Goal: Information Seeking & Learning: Learn about a topic

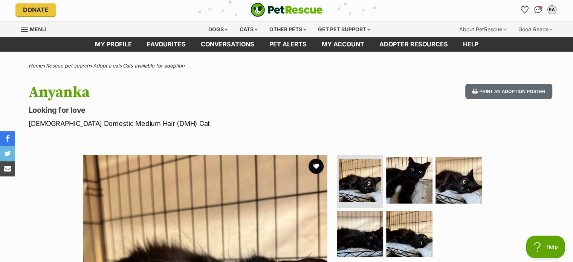
scroll to position [38, 0]
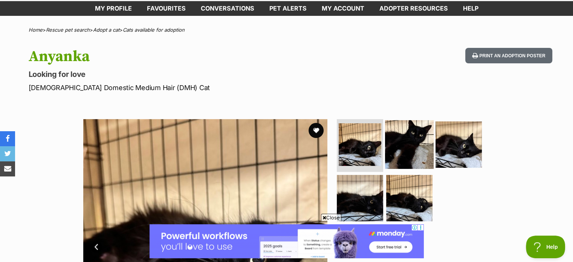
click at [410, 149] on img at bounding box center [409, 144] width 49 height 49
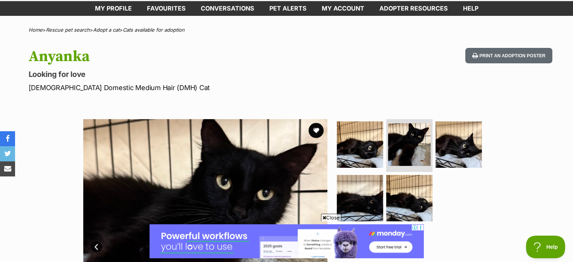
click at [325, 220] on span "Close" at bounding box center [331, 218] width 20 height 8
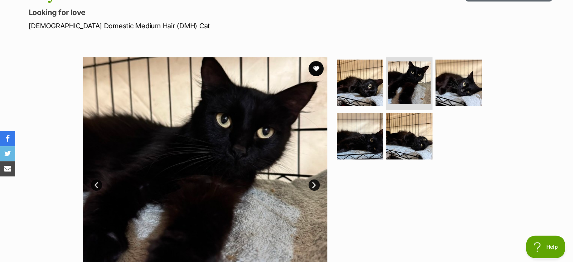
scroll to position [113, 0]
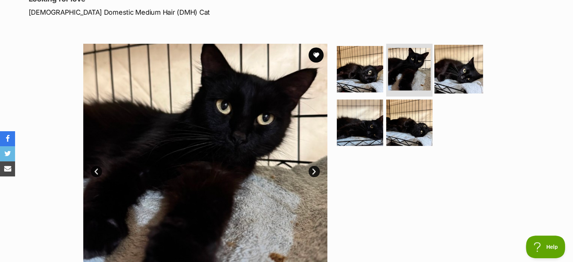
click at [469, 74] on img at bounding box center [459, 69] width 49 height 49
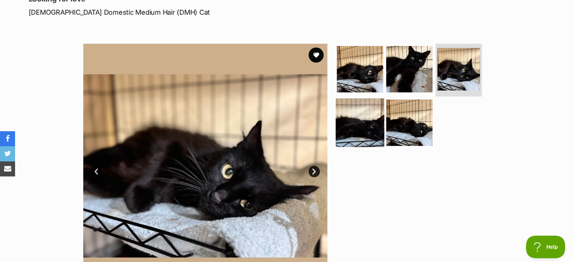
click at [374, 119] on img at bounding box center [360, 122] width 49 height 49
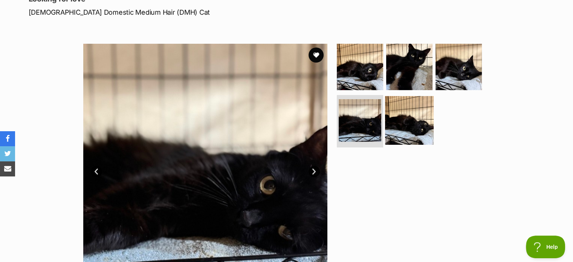
click at [432, 132] on img at bounding box center [409, 120] width 49 height 49
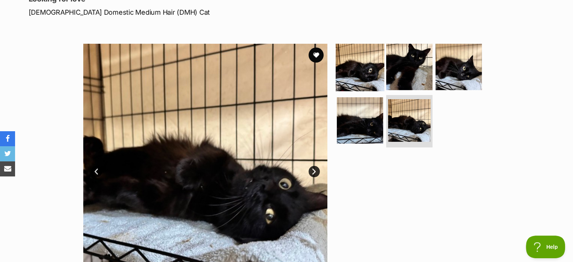
click at [373, 78] on img at bounding box center [360, 67] width 49 height 49
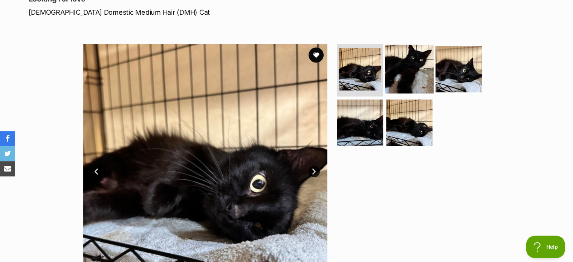
click at [413, 81] on img at bounding box center [409, 69] width 49 height 49
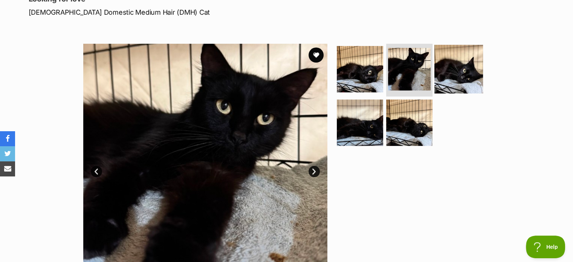
click at [454, 72] on img at bounding box center [459, 69] width 49 height 49
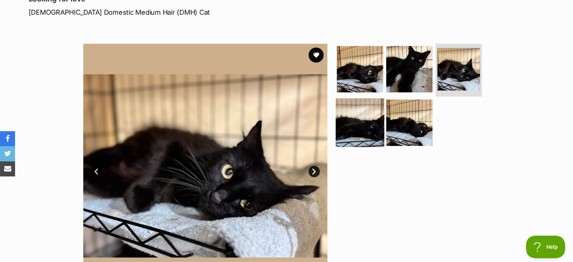
click at [362, 103] on img at bounding box center [360, 122] width 49 height 49
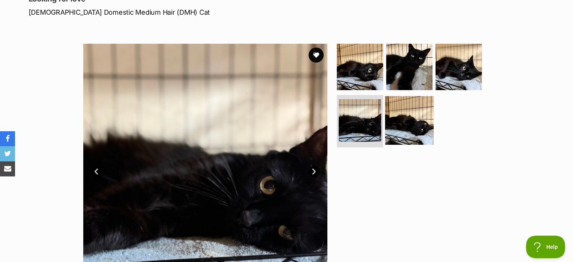
click at [419, 122] on img at bounding box center [409, 120] width 49 height 49
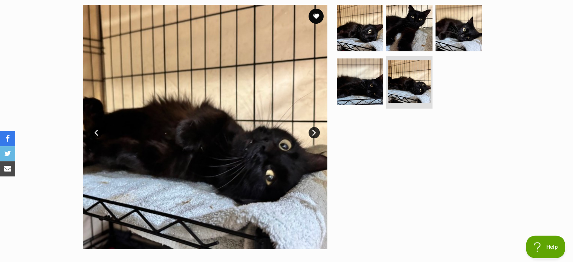
scroll to position [151, 0]
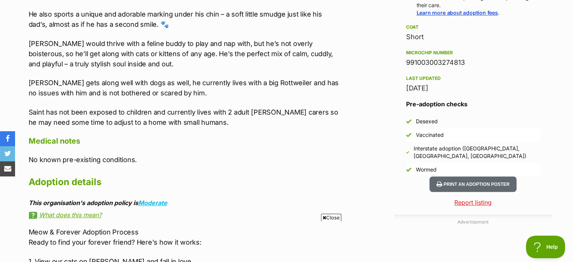
scroll to position [452, 0]
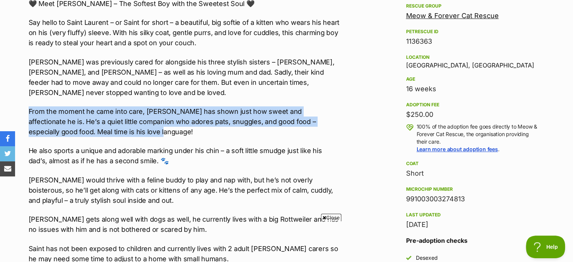
drag, startPoint x: 27, startPoint y: 100, endPoint x: 112, endPoint y: 122, distance: 87.6
click at [112, 122] on div "About Saint Laurent 🖤 Meet Saint Laurent – The Softest Boy with the Sweetest So…" at bounding box center [180, 251] width 319 height 556
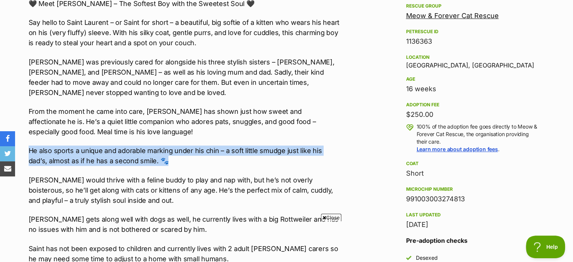
drag, startPoint x: 28, startPoint y: 138, endPoint x: 151, endPoint y: 148, distance: 123.7
click at [151, 148] on div "About Saint Laurent 🖤 Meet Saint Laurent – The Softest Boy with the Sweetest So…" at bounding box center [180, 251] width 319 height 556
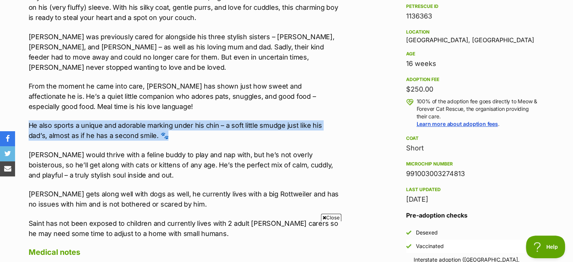
scroll to position [490, 0]
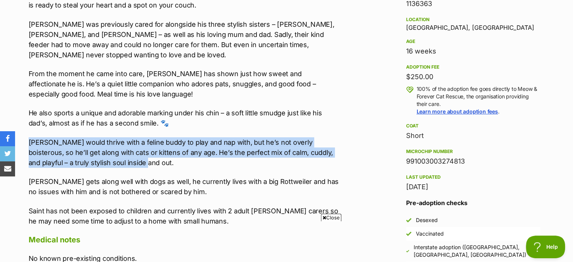
drag, startPoint x: 28, startPoint y: 131, endPoint x: 134, endPoint y: 150, distance: 107.6
click at [134, 150] on p "Saint would thrive with a feline buddy to play and nap with, but he’s not overl…" at bounding box center [184, 152] width 311 height 31
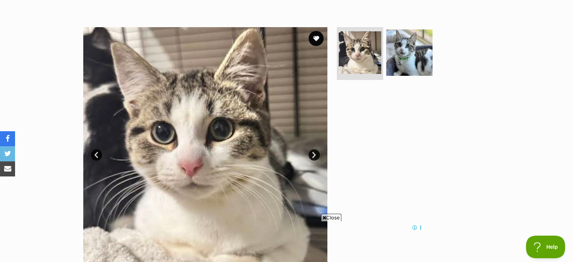
scroll to position [113, 0]
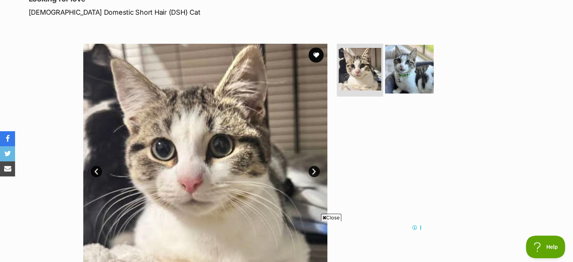
click at [415, 80] on img at bounding box center [409, 69] width 49 height 49
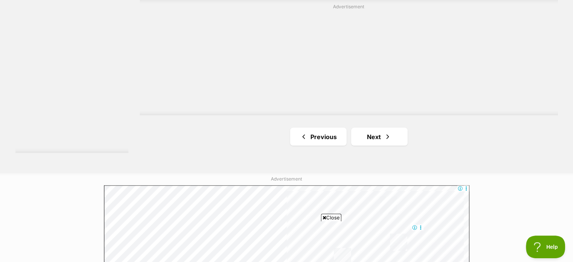
scroll to position [1545, 0]
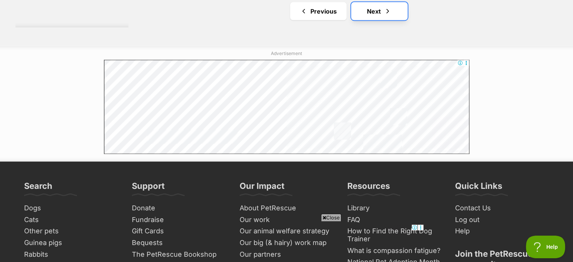
click at [368, 10] on link "Next" at bounding box center [379, 11] width 57 height 18
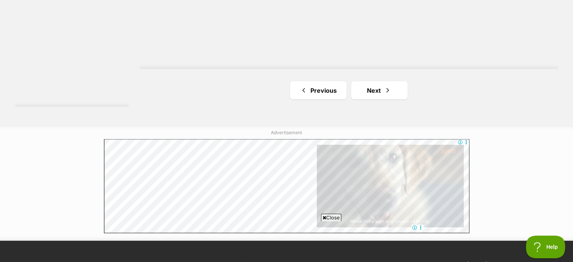
scroll to position [1432, 0]
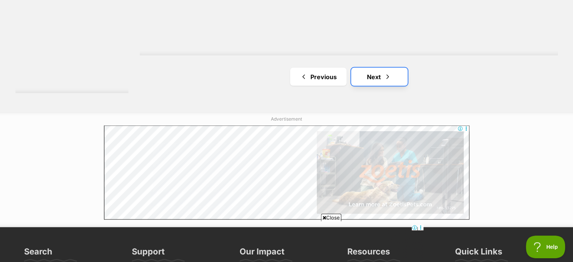
click at [378, 80] on link "Next" at bounding box center [379, 76] width 57 height 18
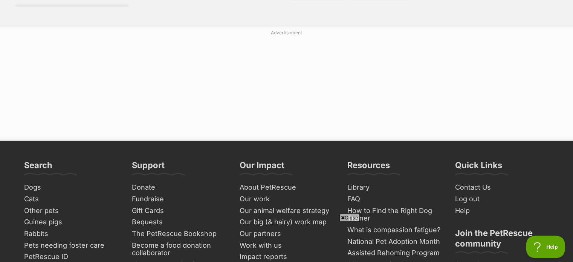
scroll to position [1432, 0]
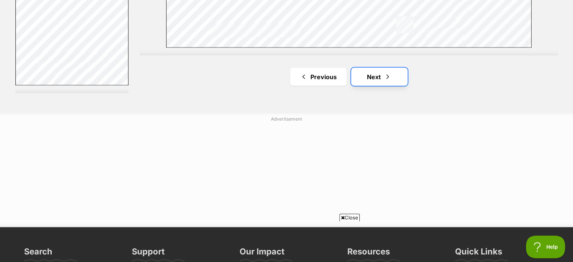
click at [400, 71] on link "Next" at bounding box center [379, 76] width 57 height 18
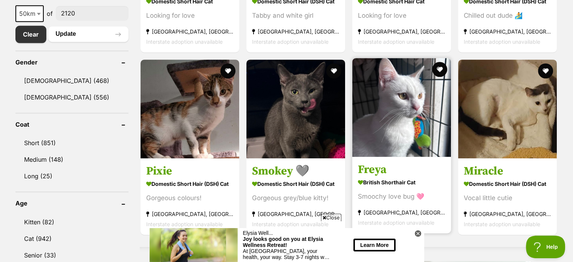
click at [392, 124] on img at bounding box center [401, 107] width 99 height 99
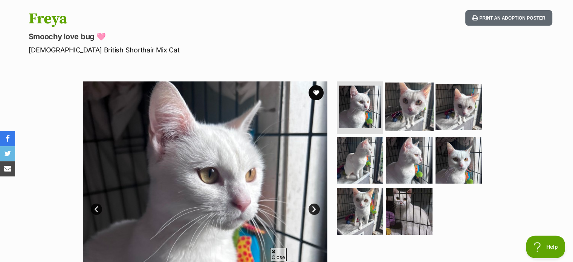
click at [396, 108] on img at bounding box center [409, 107] width 49 height 49
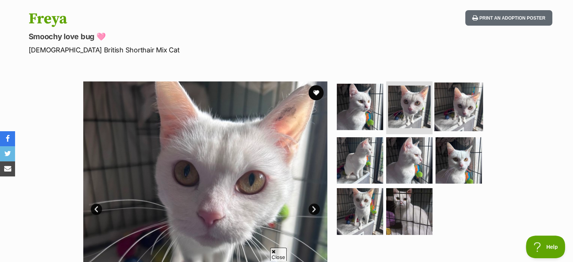
click at [453, 106] on img at bounding box center [459, 107] width 49 height 49
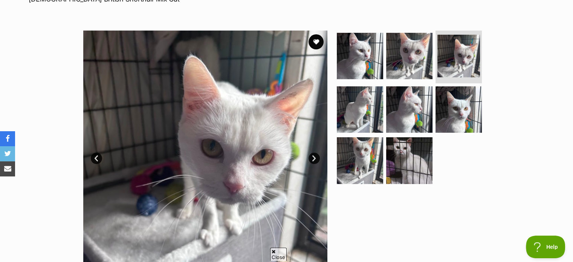
scroll to position [151, 0]
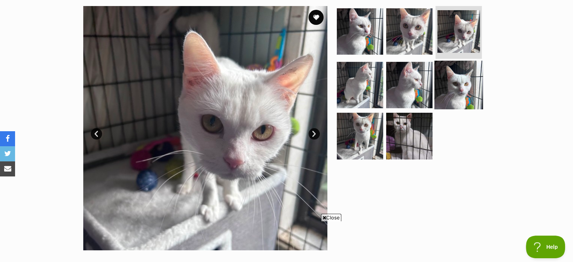
click at [460, 96] on img at bounding box center [459, 84] width 49 height 49
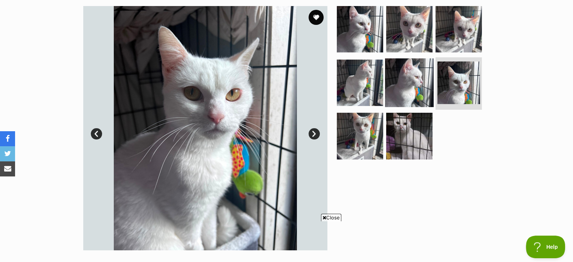
click at [413, 87] on img at bounding box center [409, 82] width 49 height 49
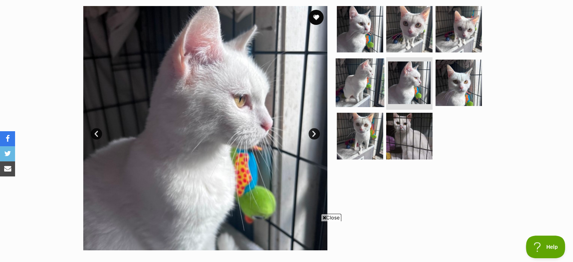
click at [380, 84] on img at bounding box center [360, 82] width 49 height 49
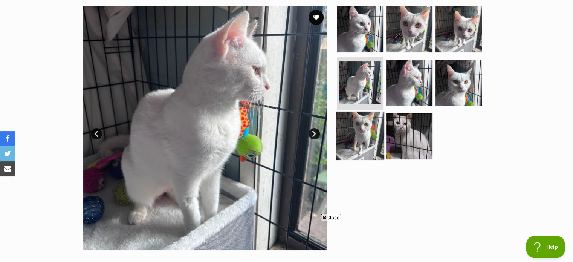
click at [369, 126] on img at bounding box center [360, 136] width 49 height 49
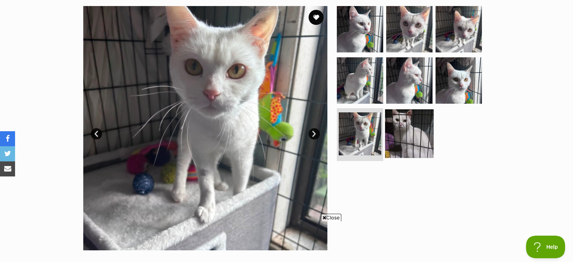
click at [401, 127] on img at bounding box center [409, 133] width 49 height 49
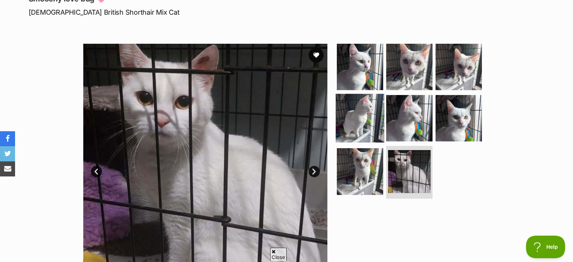
click at [375, 113] on img at bounding box center [360, 117] width 49 height 49
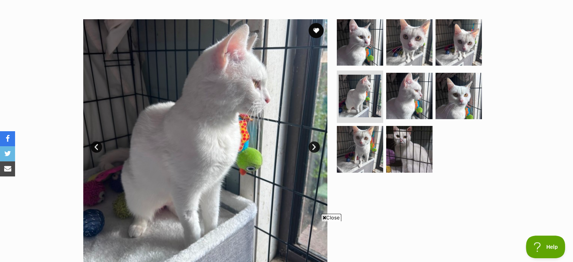
scroll to position [151, 0]
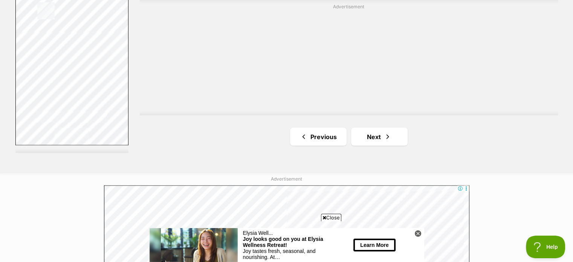
scroll to position [1432, 0]
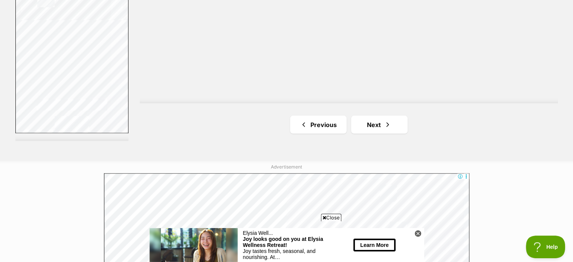
click at [372, 133] on link "Next" at bounding box center [379, 124] width 57 height 18
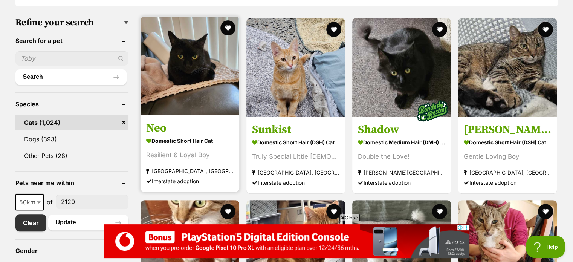
click at [193, 74] on img at bounding box center [190, 66] width 99 height 99
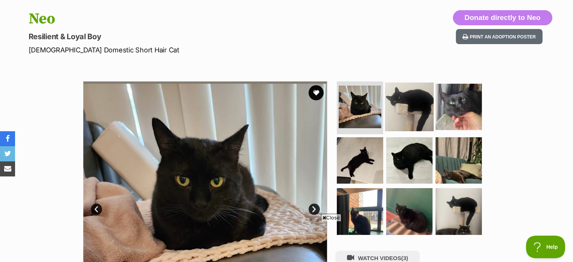
click at [404, 111] on img at bounding box center [409, 107] width 49 height 49
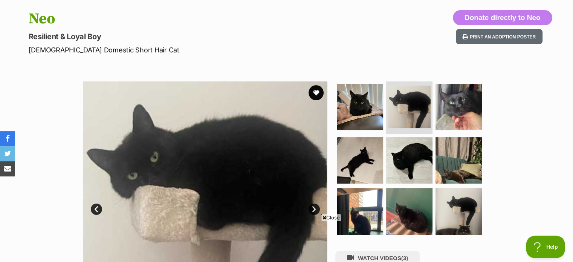
click at [330, 218] on span "Close" at bounding box center [331, 218] width 20 height 8
click at [458, 119] on img at bounding box center [459, 107] width 49 height 49
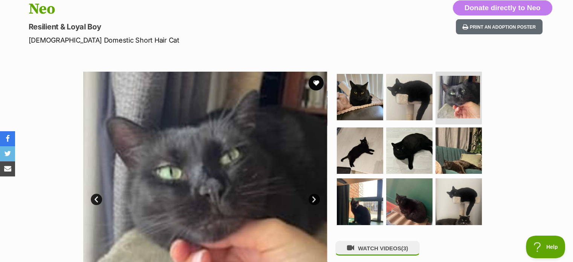
scroll to position [113, 0]
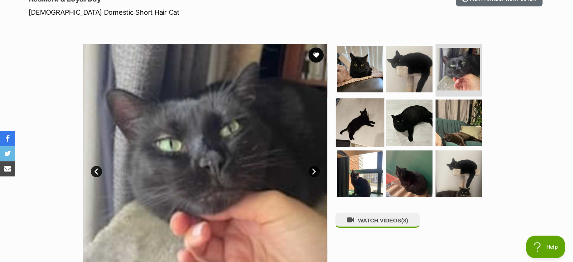
click at [372, 123] on img at bounding box center [360, 122] width 49 height 49
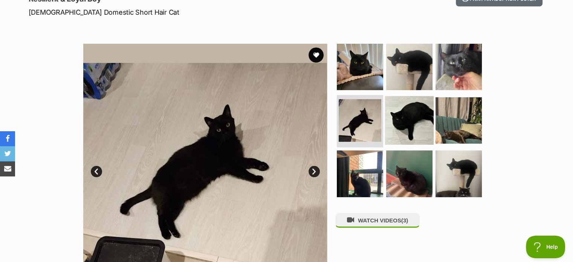
click at [409, 123] on img at bounding box center [409, 120] width 49 height 49
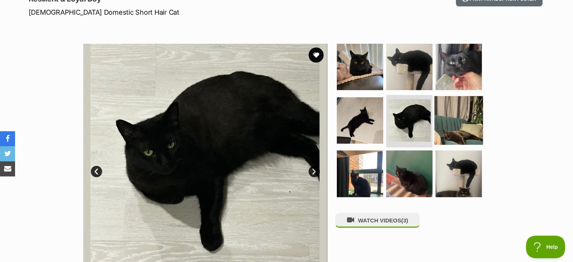
click at [443, 121] on img at bounding box center [459, 120] width 49 height 49
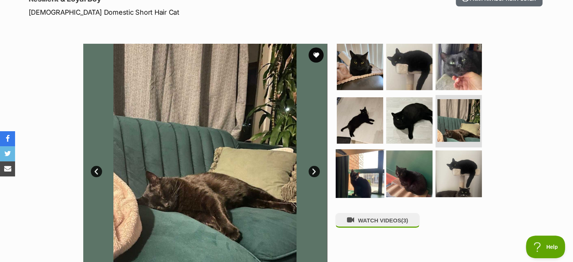
click at [354, 162] on img at bounding box center [360, 173] width 49 height 49
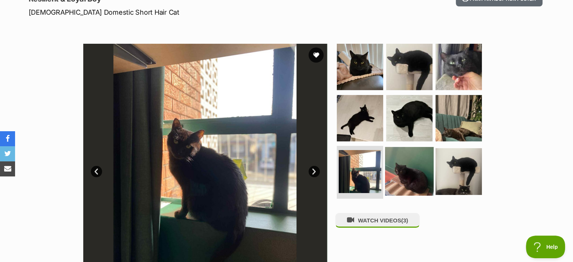
click at [415, 167] on img at bounding box center [409, 171] width 49 height 49
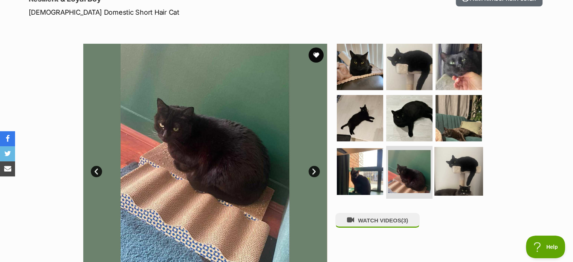
click at [469, 170] on img at bounding box center [459, 171] width 49 height 49
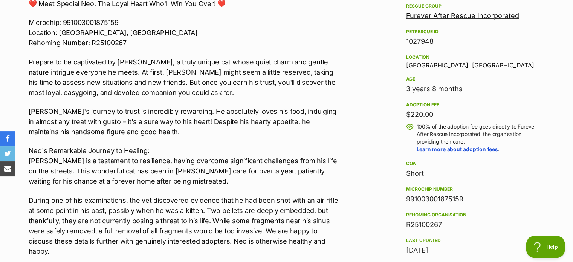
scroll to position [490, 0]
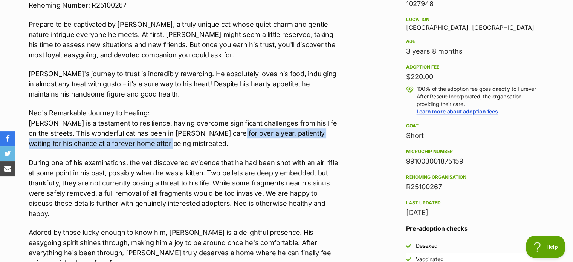
drag, startPoint x: 209, startPoint y: 134, endPoint x: 213, endPoint y: 141, distance: 8.1
click at [213, 141] on p "Neo's Remarkable Journey to Healing: Neo is a testament to resilience, having o…" at bounding box center [184, 128] width 311 height 41
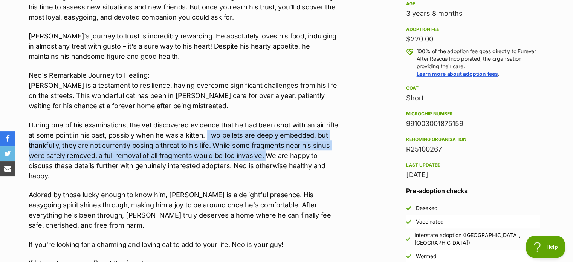
drag, startPoint x: 206, startPoint y: 134, endPoint x: 265, endPoint y: 155, distance: 62.5
click at [265, 155] on p "During one of his examinations, the vet discovered evidence that he had been sh…" at bounding box center [184, 150] width 311 height 61
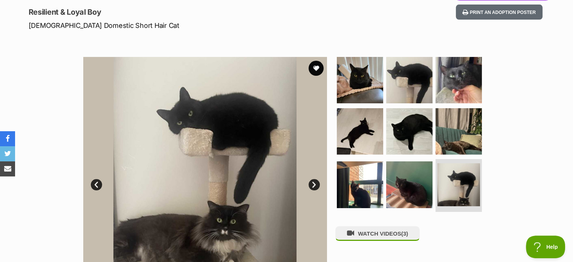
scroll to position [113, 0]
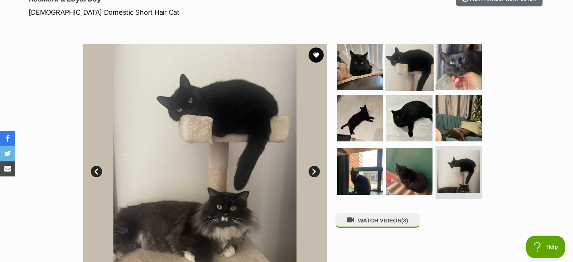
click at [423, 69] on img at bounding box center [409, 67] width 49 height 49
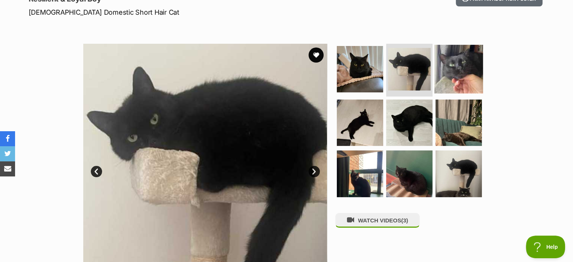
click at [449, 68] on img at bounding box center [459, 69] width 49 height 49
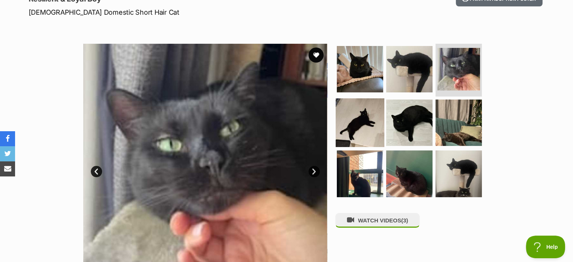
click at [365, 117] on img at bounding box center [360, 122] width 49 height 49
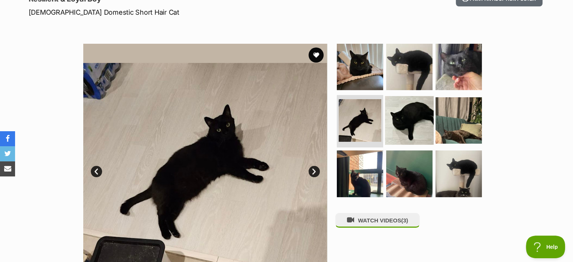
click at [422, 120] on img at bounding box center [409, 120] width 49 height 49
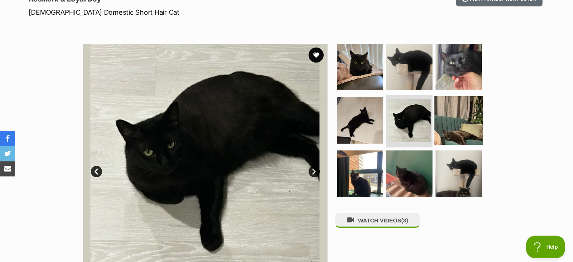
click at [463, 120] on img at bounding box center [459, 120] width 49 height 49
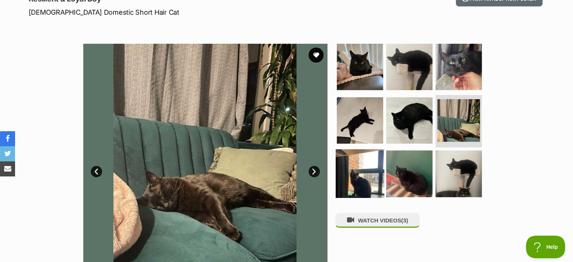
click at [354, 179] on img at bounding box center [360, 173] width 49 height 49
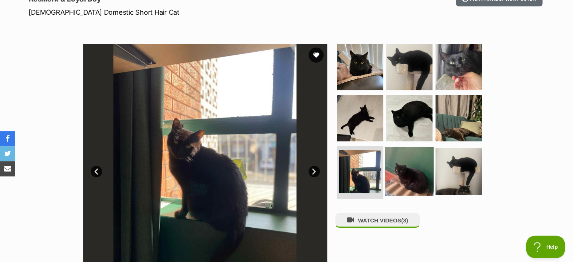
click at [412, 184] on img at bounding box center [409, 171] width 49 height 49
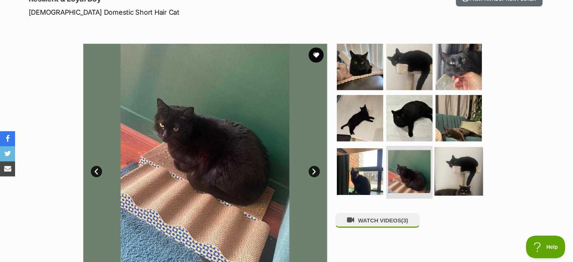
click at [451, 172] on img at bounding box center [459, 171] width 49 height 49
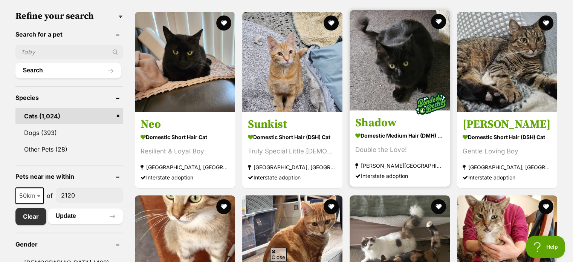
click at [405, 67] on img at bounding box center [400, 60] width 100 height 100
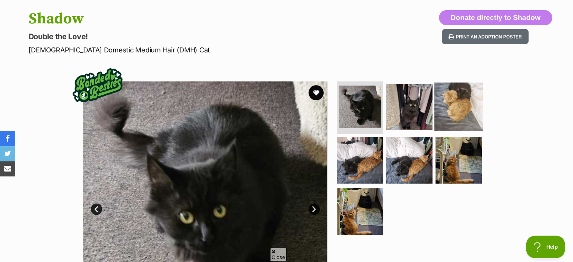
click at [463, 99] on img at bounding box center [459, 107] width 49 height 49
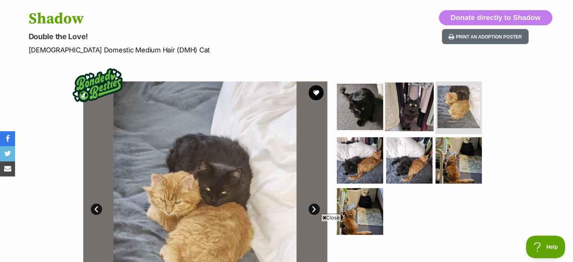
click at [403, 103] on img at bounding box center [409, 107] width 49 height 49
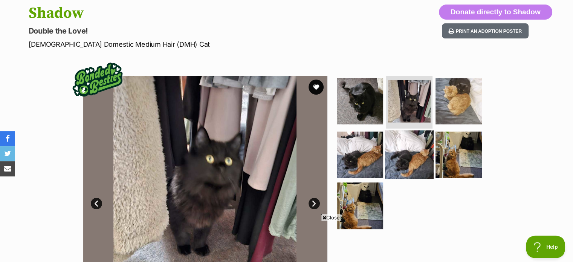
scroll to position [113, 0]
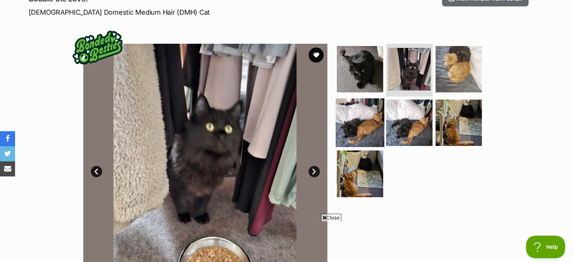
click at [371, 123] on img at bounding box center [360, 122] width 49 height 49
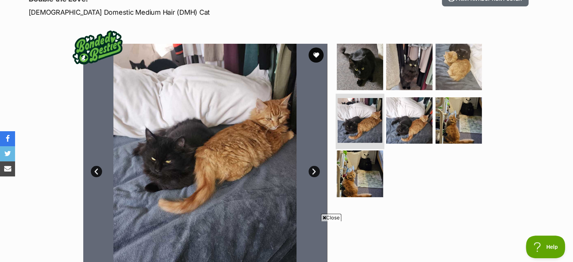
scroll to position [0, 0]
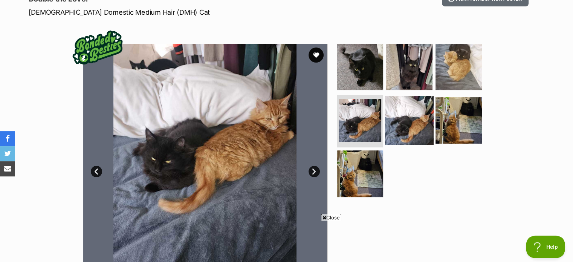
click at [410, 124] on img at bounding box center [409, 120] width 49 height 49
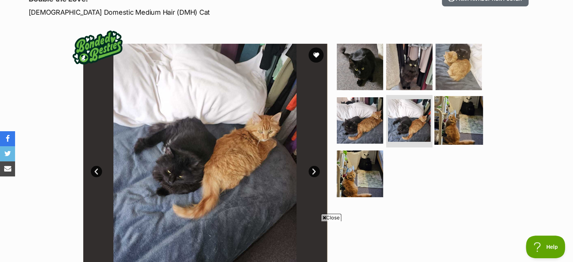
click at [448, 125] on img at bounding box center [459, 120] width 49 height 49
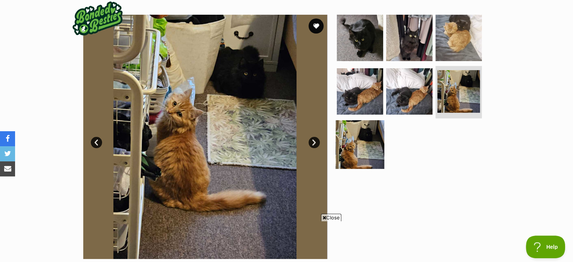
scroll to position [151, 0]
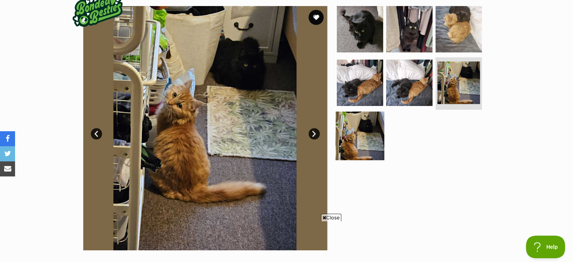
click at [372, 134] on img at bounding box center [360, 136] width 49 height 49
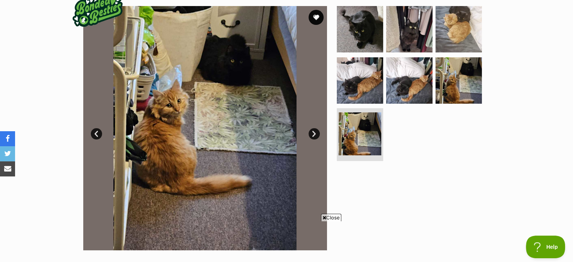
click at [317, 132] on link "Next" at bounding box center [314, 133] width 11 height 11
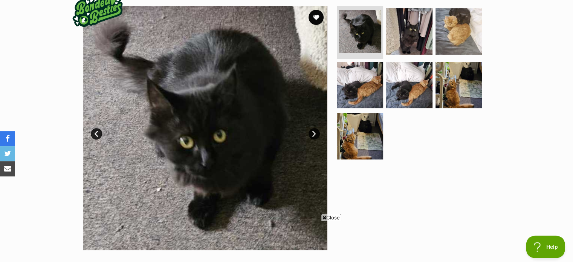
scroll to position [0, 0]
click at [317, 132] on link "Next" at bounding box center [314, 133] width 11 height 11
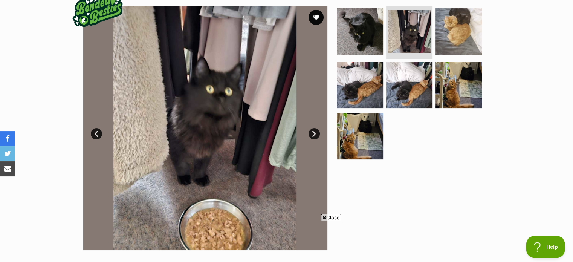
click at [317, 132] on link "Next" at bounding box center [314, 133] width 11 height 11
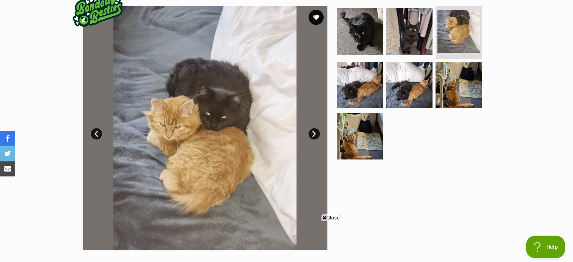
click at [317, 132] on link "Next" at bounding box center [314, 133] width 11 height 11
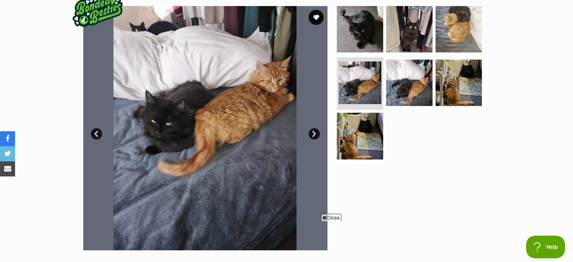
click at [317, 132] on link "Next" at bounding box center [314, 133] width 11 height 11
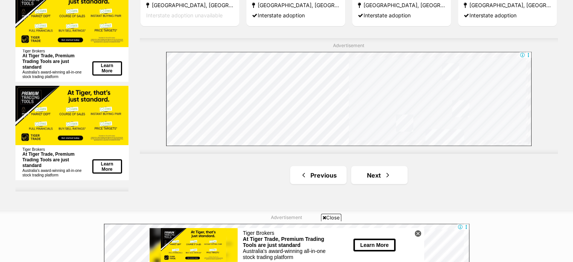
scroll to position [1401, 0]
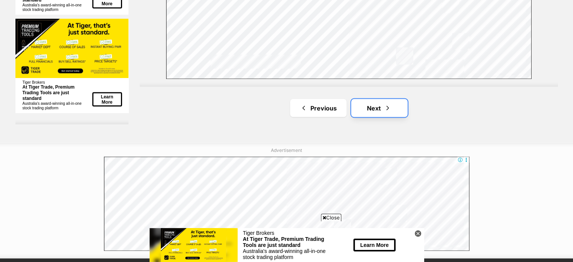
click at [386, 111] on span "Next page" at bounding box center [388, 107] width 8 height 9
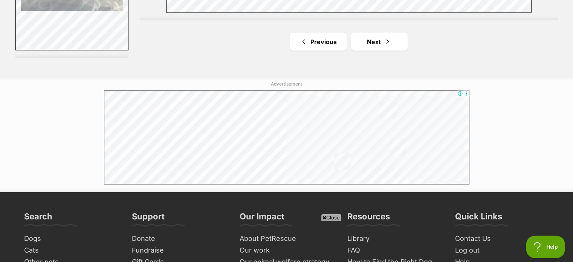
scroll to position [1470, 0]
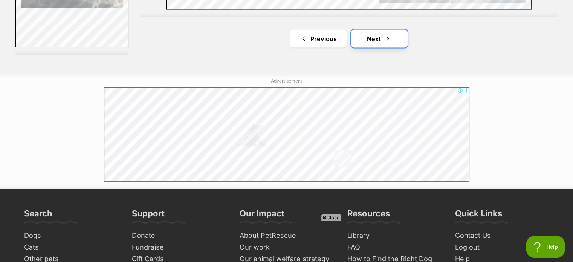
click at [367, 38] on link "Next" at bounding box center [379, 39] width 57 height 18
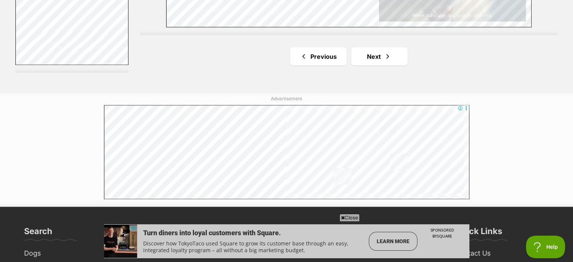
scroll to position [1508, 0]
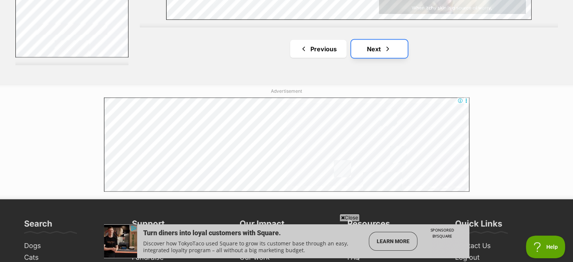
click at [369, 55] on link "Next" at bounding box center [379, 49] width 57 height 18
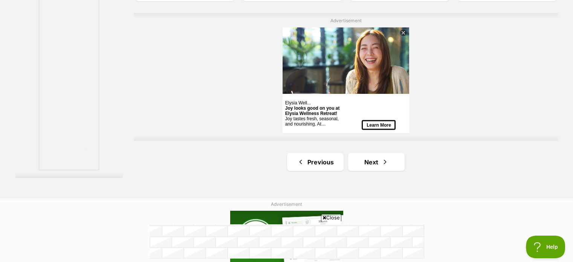
scroll to position [1470, 0]
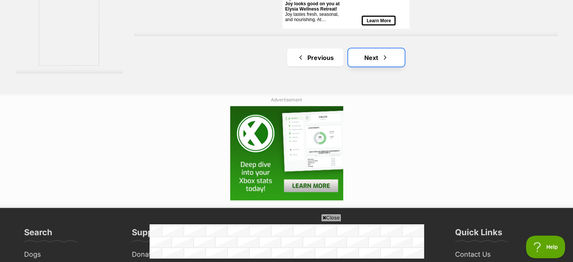
click at [378, 57] on link "Next" at bounding box center [376, 58] width 57 height 18
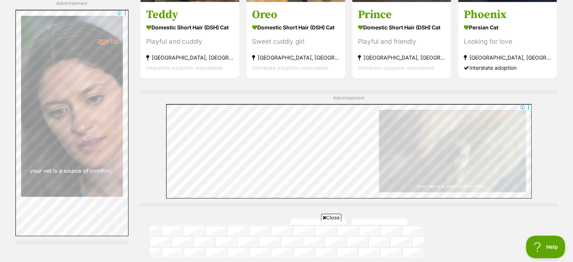
scroll to position [1432, 0]
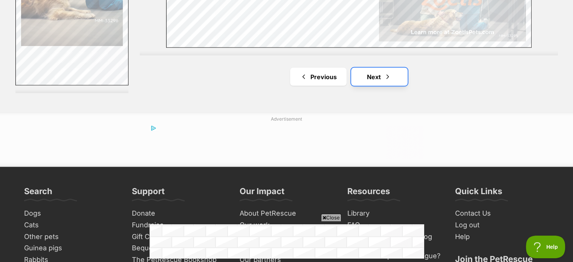
click at [381, 74] on link "Next" at bounding box center [379, 76] width 57 height 18
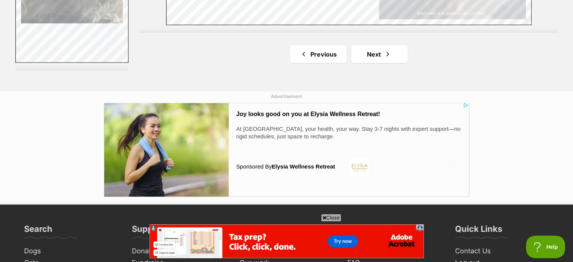
scroll to position [1508, 0]
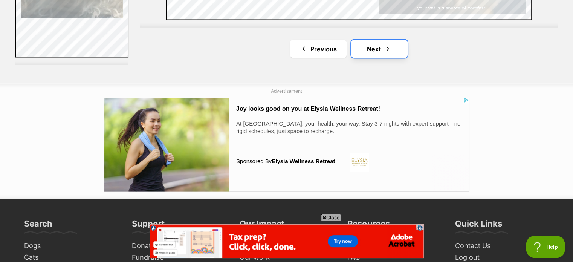
click at [369, 55] on link "Next" at bounding box center [379, 49] width 57 height 18
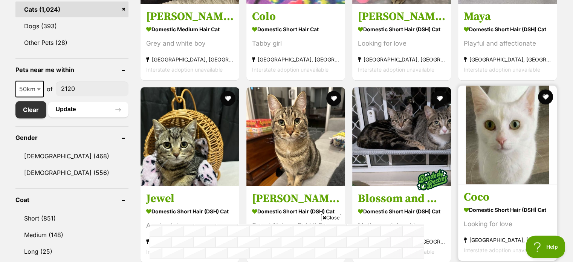
click at [496, 129] on img at bounding box center [507, 135] width 99 height 99
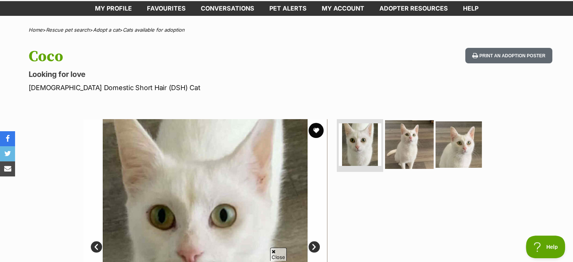
click at [416, 143] on img at bounding box center [409, 144] width 49 height 49
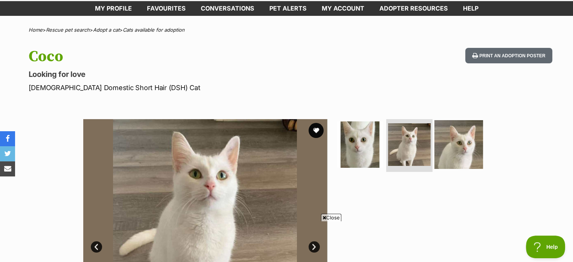
click at [460, 145] on img at bounding box center [459, 144] width 49 height 49
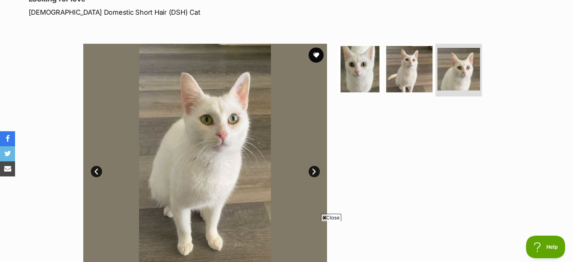
click at [336, 217] on span "Close" at bounding box center [331, 218] width 20 height 8
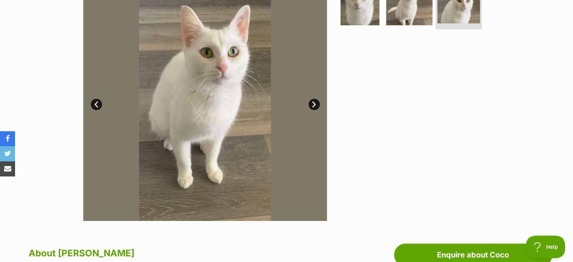
scroll to position [75, 0]
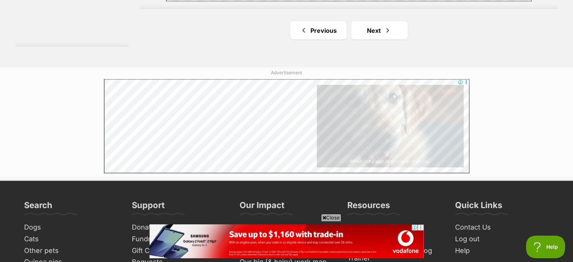
scroll to position [1470, 0]
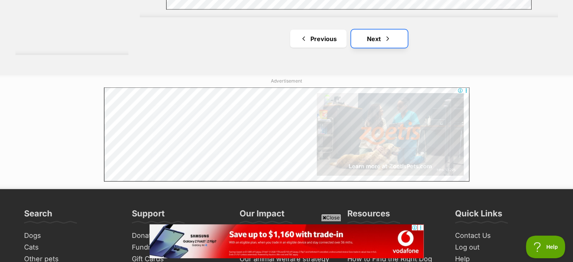
click at [387, 40] on span "Next page" at bounding box center [388, 38] width 8 height 9
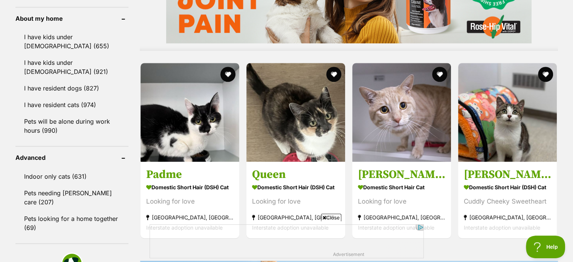
click at [330, 219] on span "Close" at bounding box center [331, 218] width 20 height 8
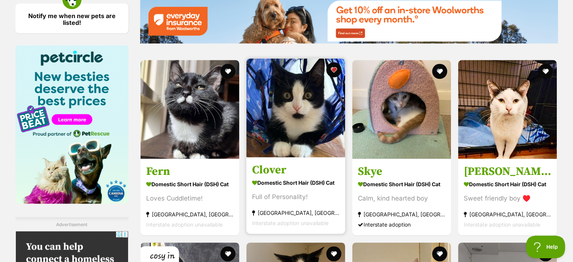
click at [319, 132] on img at bounding box center [296, 107] width 99 height 99
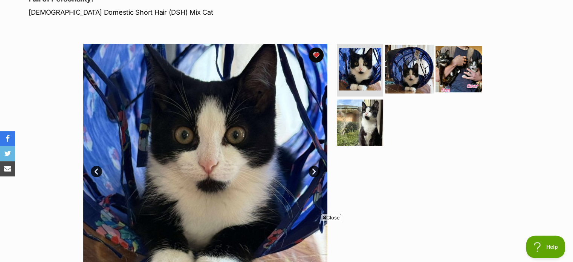
click at [414, 71] on img at bounding box center [409, 69] width 49 height 49
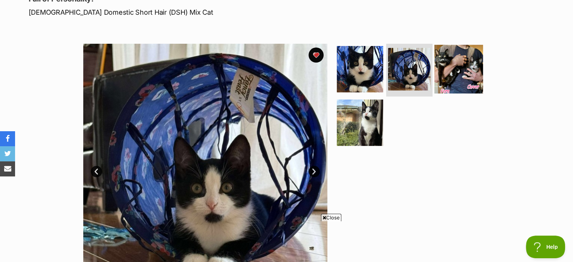
click at [467, 75] on img at bounding box center [459, 69] width 49 height 49
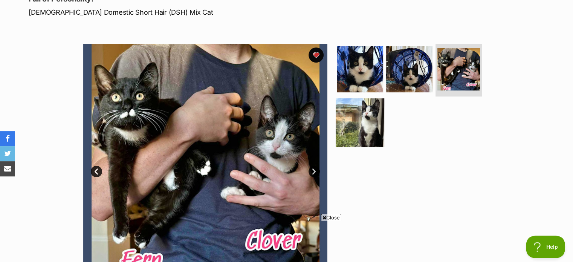
click at [369, 125] on img at bounding box center [360, 122] width 49 height 49
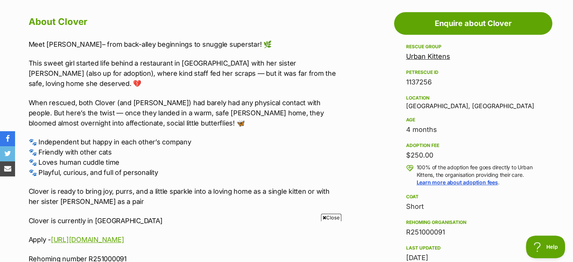
scroll to position [415, 0]
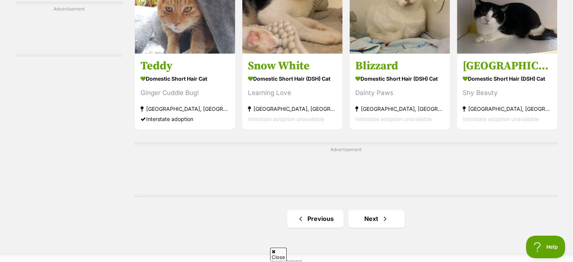
scroll to position [1235, 0]
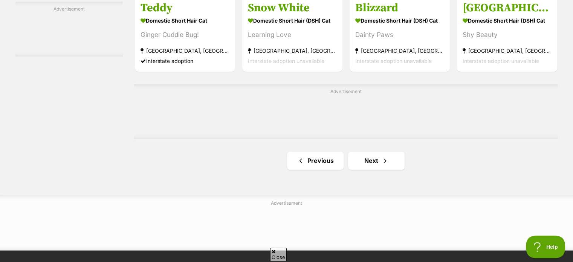
click at [382, 139] on div "Advertisement" at bounding box center [346, 111] width 424 height 55
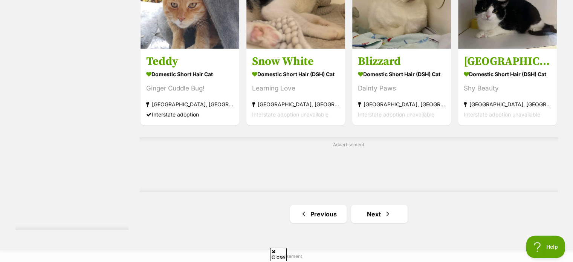
scroll to position [0, 0]
click at [383, 215] on link "Next" at bounding box center [379, 214] width 57 height 18
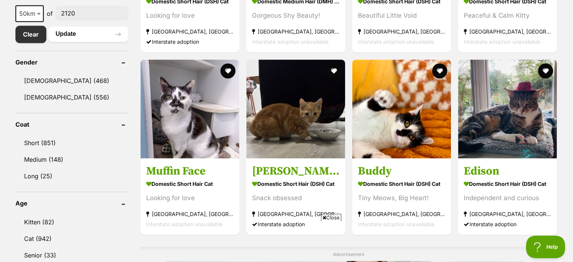
click at [332, 218] on span "Close" at bounding box center [331, 218] width 20 height 8
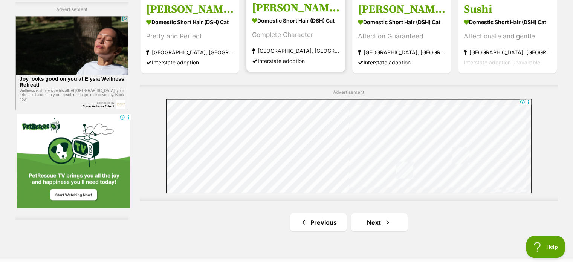
scroll to position [1357, 0]
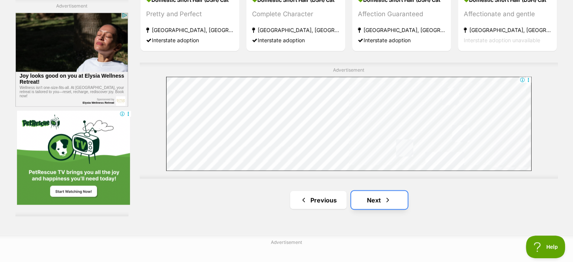
click at [370, 198] on link "Next" at bounding box center [379, 200] width 57 height 18
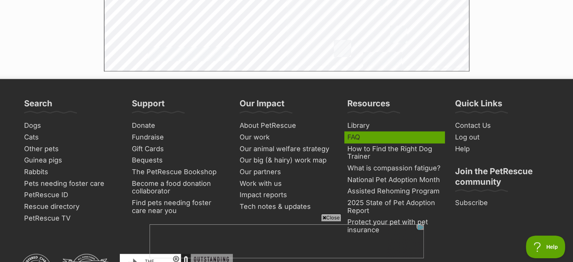
scroll to position [1432, 0]
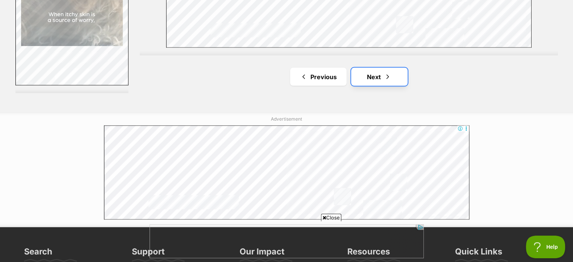
click at [380, 78] on link "Next" at bounding box center [379, 76] width 57 height 18
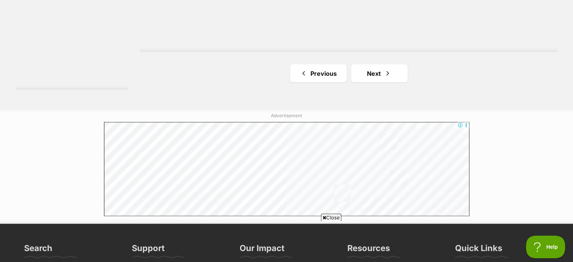
scroll to position [1395, 0]
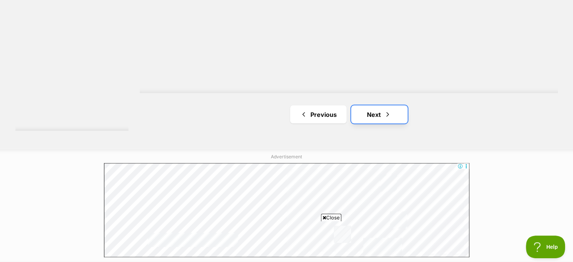
click at [363, 108] on link "Next" at bounding box center [379, 114] width 57 height 18
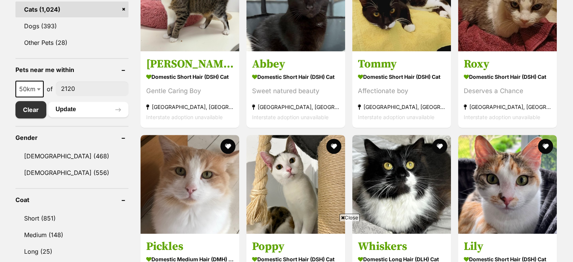
click at [349, 219] on span "Close" at bounding box center [350, 218] width 20 height 8
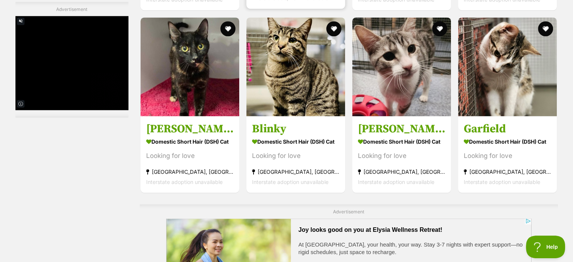
scroll to position [1319, 0]
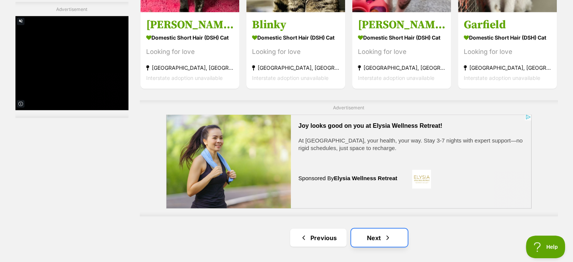
click at [389, 239] on span "Next page" at bounding box center [388, 237] width 8 height 9
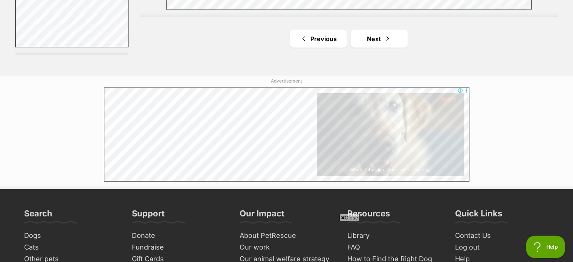
scroll to position [1395, 0]
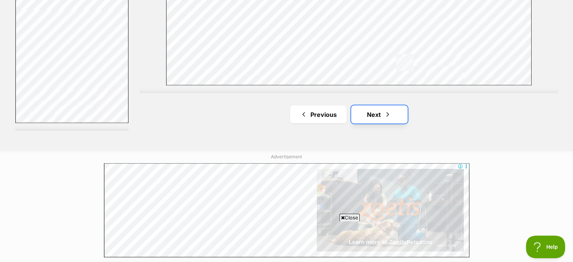
click at [378, 107] on link "Next" at bounding box center [379, 114] width 57 height 18
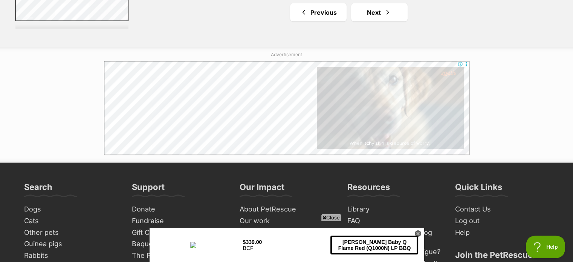
scroll to position [1432, 0]
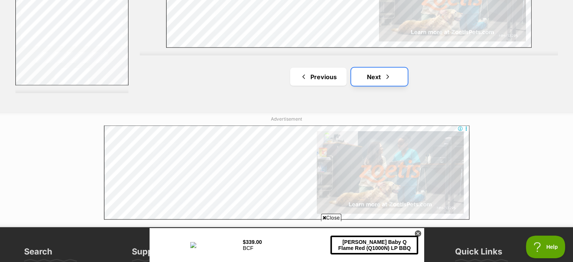
click at [379, 82] on link "Next" at bounding box center [379, 76] width 57 height 18
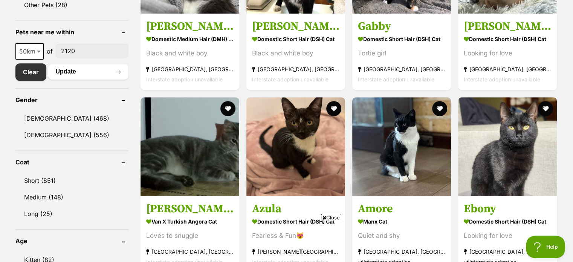
click at [328, 218] on span "Close" at bounding box center [331, 218] width 20 height 8
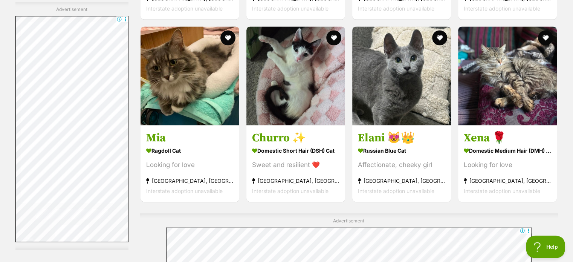
scroll to position [1432, 0]
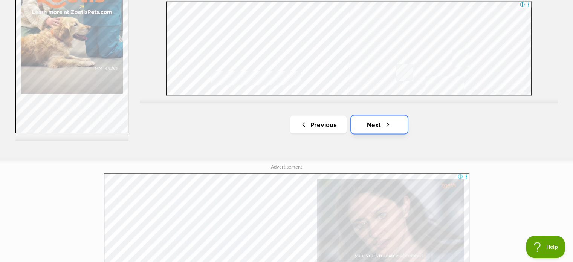
click at [371, 131] on link "Next" at bounding box center [379, 124] width 57 height 18
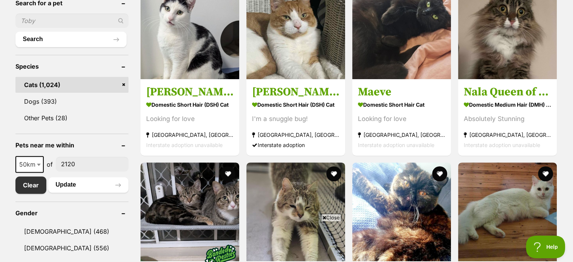
click at [329, 219] on span "Close" at bounding box center [331, 218] width 20 height 8
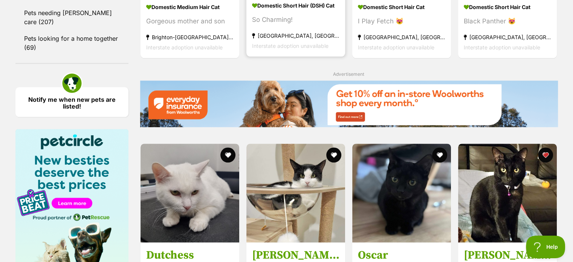
scroll to position [942, 0]
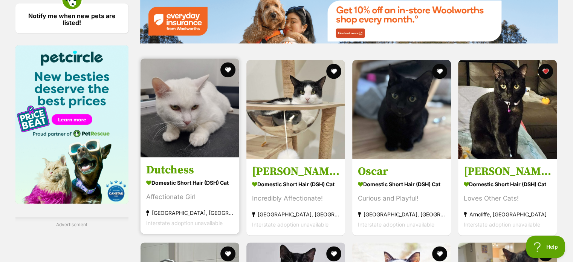
click at [225, 116] on img at bounding box center [190, 107] width 99 height 99
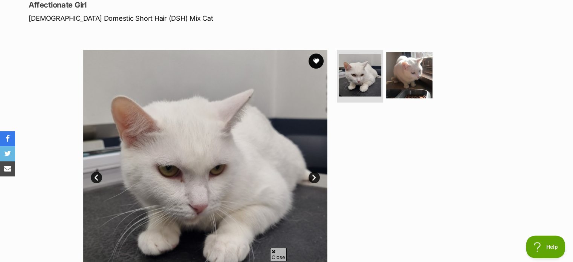
scroll to position [113, 0]
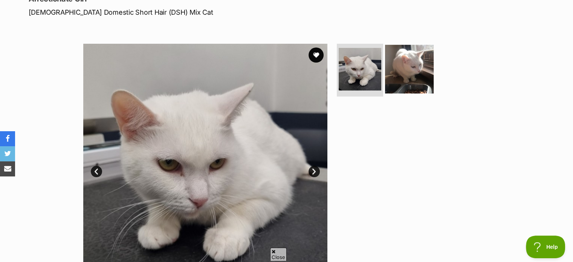
click at [406, 92] on link at bounding box center [409, 91] width 49 height 8
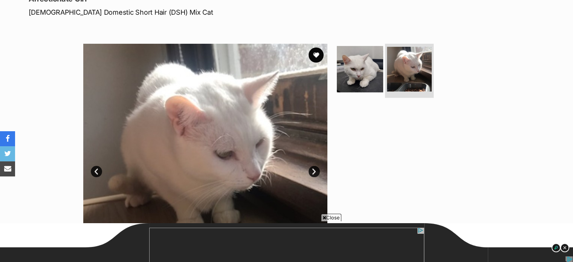
scroll to position [0, 0]
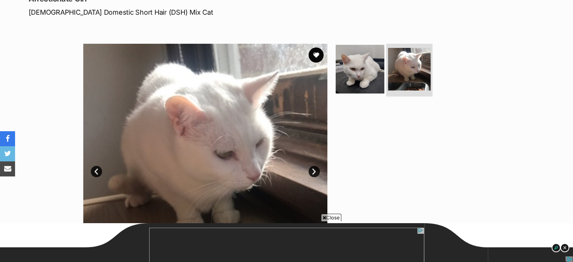
click at [382, 72] on img at bounding box center [360, 69] width 49 height 49
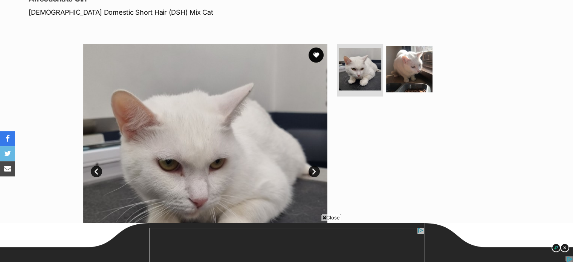
click at [323, 218] on icon at bounding box center [325, 217] width 4 height 5
click at [400, 81] on img at bounding box center [409, 69] width 49 height 49
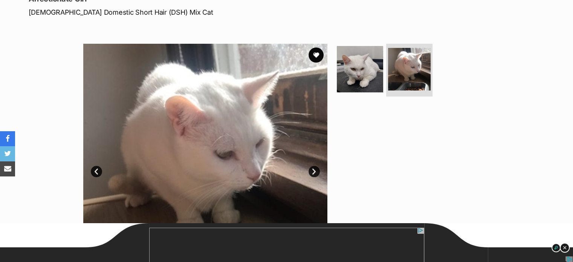
click at [567, 248] on img at bounding box center [565, 248] width 10 height 10
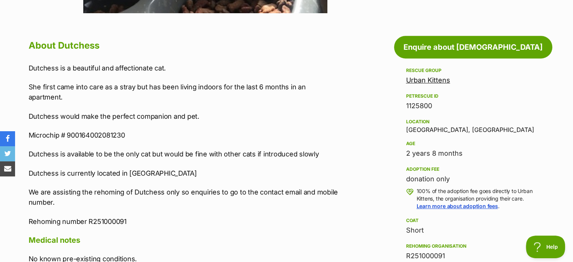
scroll to position [452, 0]
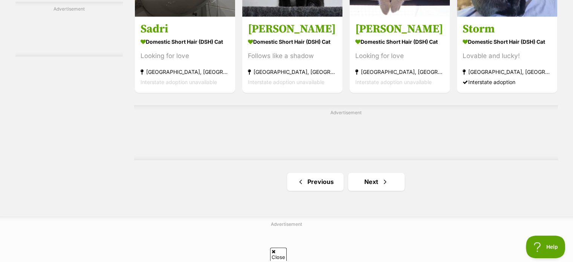
scroll to position [1264, 0]
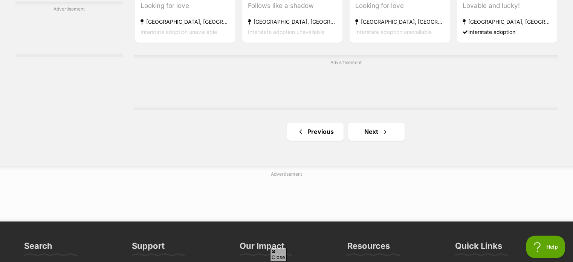
click at [387, 110] on div "Advertisement" at bounding box center [346, 82] width 424 height 55
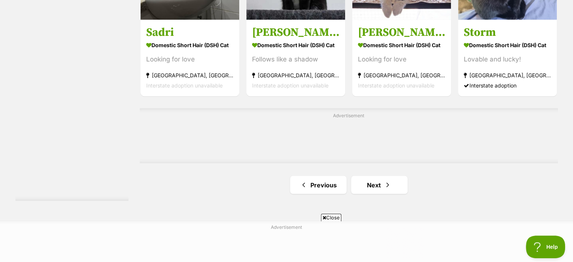
scroll to position [0, 0]
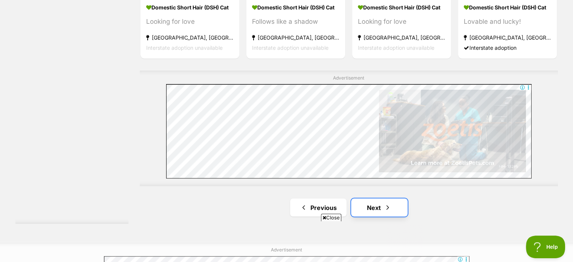
click at [395, 210] on link "Next" at bounding box center [379, 207] width 57 height 18
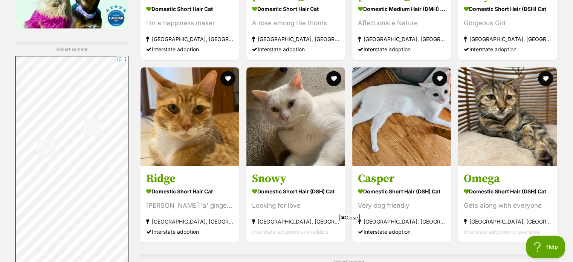
scroll to position [1131, 0]
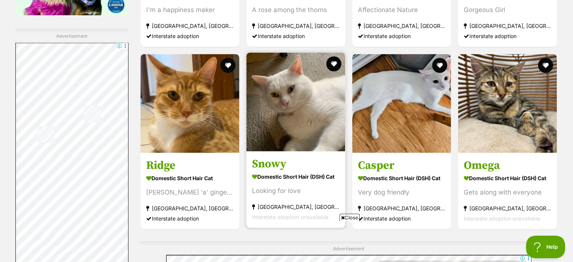
click at [297, 133] on img at bounding box center [296, 101] width 99 height 99
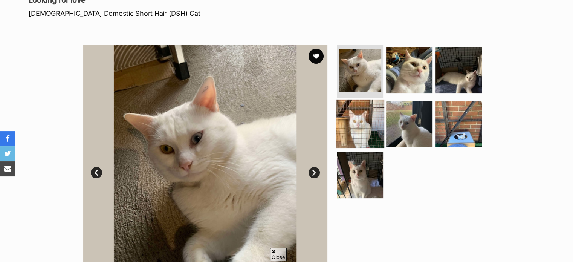
scroll to position [113, 0]
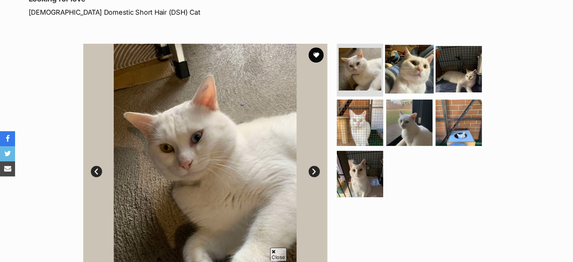
click at [395, 75] on img at bounding box center [409, 69] width 49 height 49
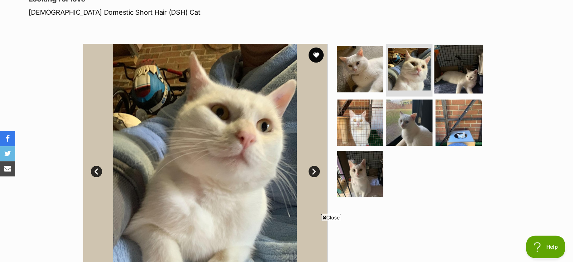
scroll to position [0, 0]
click at [453, 70] on img at bounding box center [459, 69] width 49 height 49
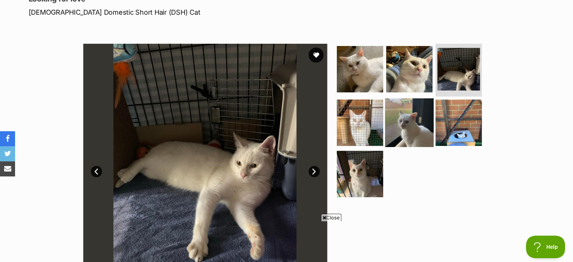
click at [385, 110] on img at bounding box center [409, 122] width 49 height 49
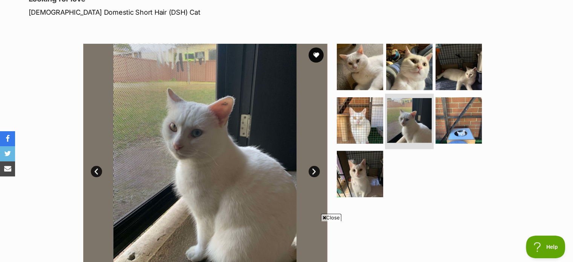
click at [428, 110] on img at bounding box center [409, 120] width 45 height 45
click at [427, 117] on img at bounding box center [409, 120] width 45 height 45
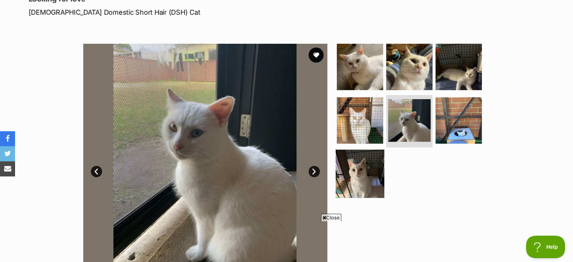
click at [360, 161] on img at bounding box center [360, 173] width 49 height 49
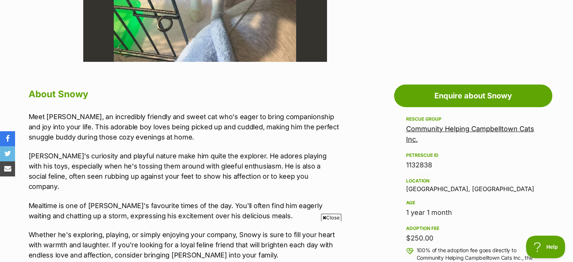
scroll to position [415, 0]
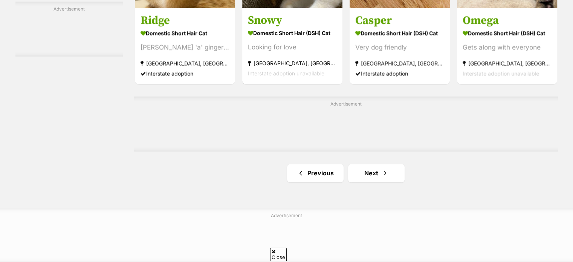
scroll to position [1285, 0]
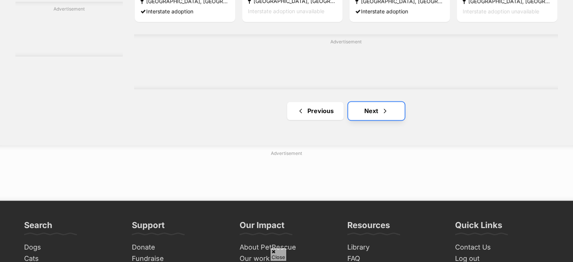
click at [378, 112] on link "Next" at bounding box center [376, 111] width 57 height 18
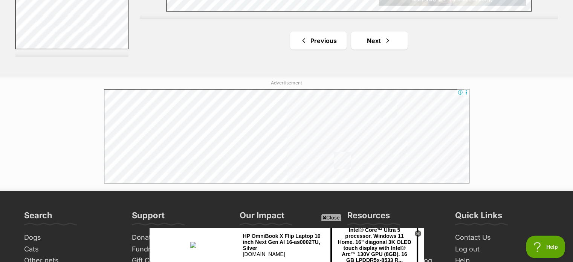
scroll to position [1432, 0]
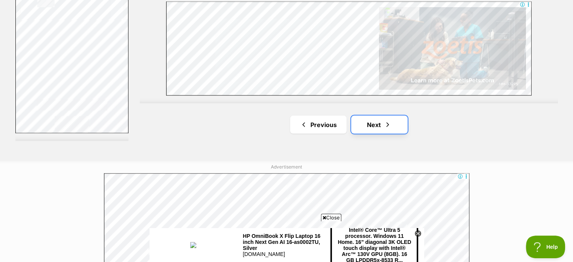
click at [390, 131] on link "Next" at bounding box center [379, 124] width 57 height 18
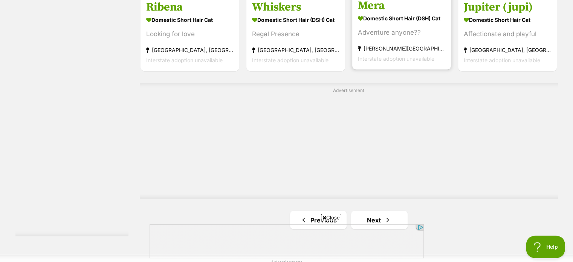
scroll to position [1357, 0]
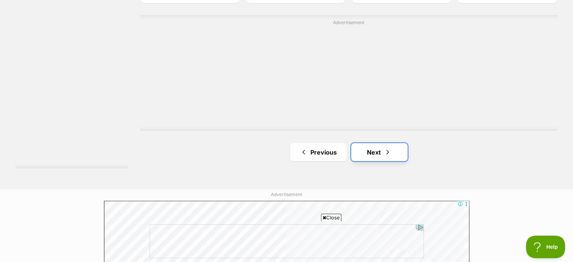
click at [392, 155] on link "Next" at bounding box center [379, 152] width 57 height 18
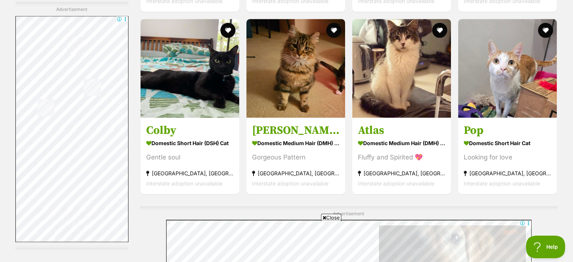
scroll to position [1168, 0]
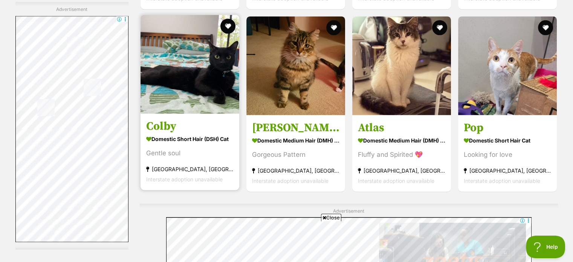
click at [207, 69] on img at bounding box center [190, 64] width 99 height 99
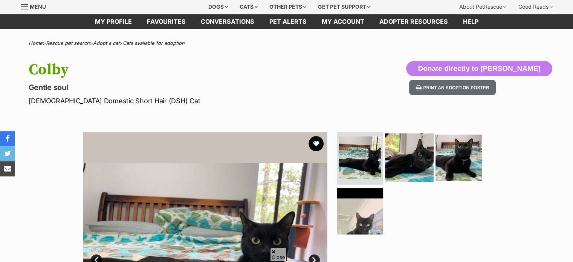
scroll to position [38, 0]
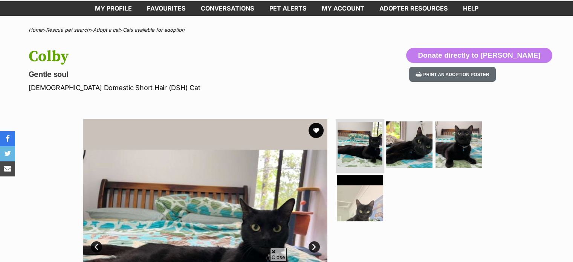
click at [376, 142] on img at bounding box center [360, 144] width 45 height 45
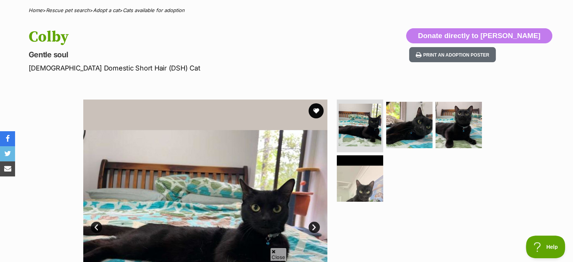
scroll to position [75, 0]
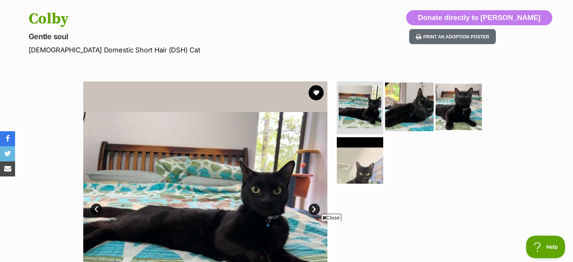
click at [404, 99] on img at bounding box center [409, 107] width 49 height 49
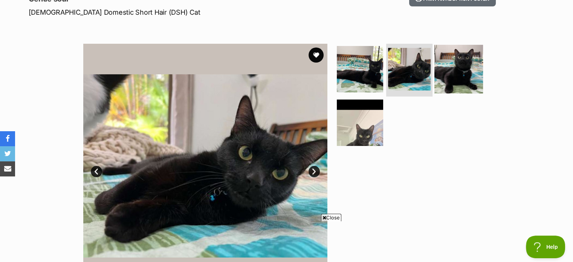
scroll to position [0, 0]
click at [439, 81] on img at bounding box center [459, 69] width 49 height 49
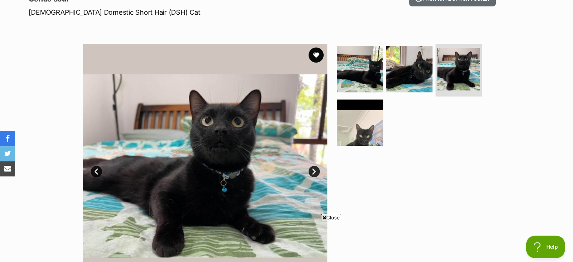
scroll to position [151, 0]
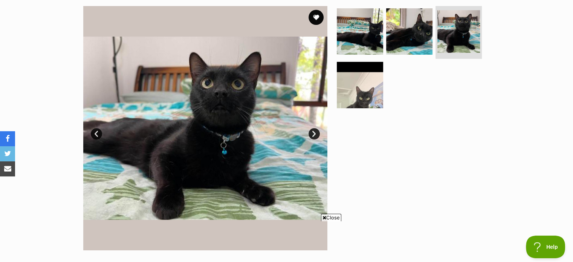
click at [383, 89] on ul at bounding box center [412, 59] width 155 height 107
click at [375, 92] on img at bounding box center [360, 84] width 49 height 49
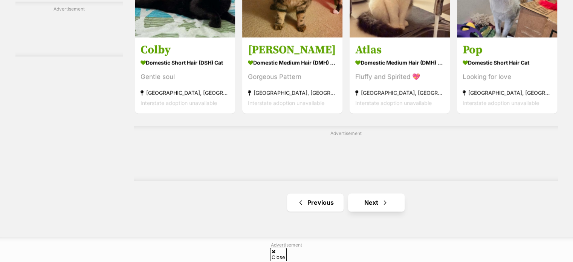
scroll to position [1206, 0]
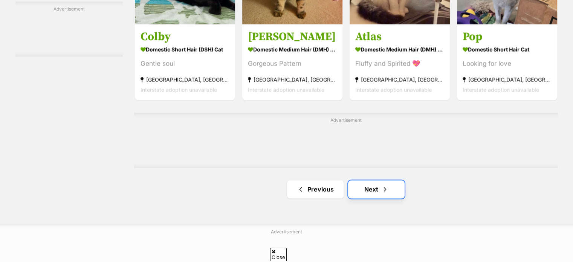
click at [383, 192] on span "Next page" at bounding box center [385, 189] width 8 height 9
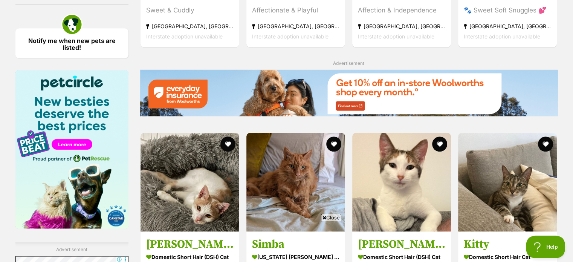
scroll to position [1018, 0]
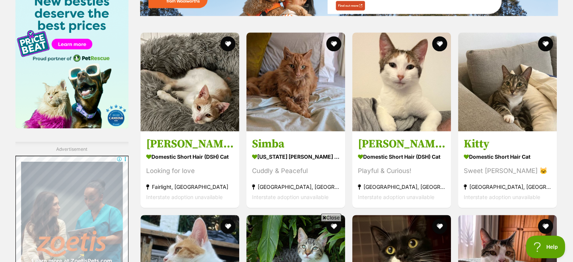
click at [331, 216] on span "Close" at bounding box center [331, 218] width 20 height 8
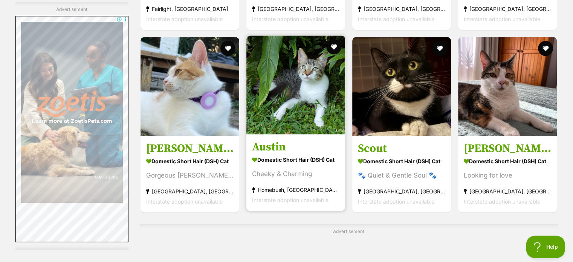
scroll to position [1319, 0]
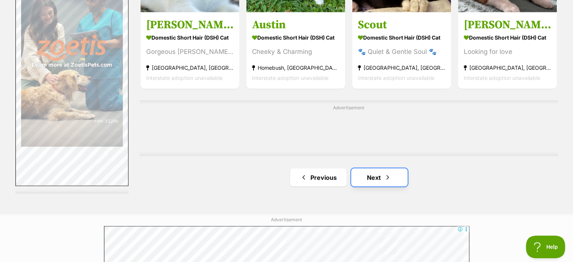
click at [395, 186] on link "Next" at bounding box center [379, 177] width 57 height 18
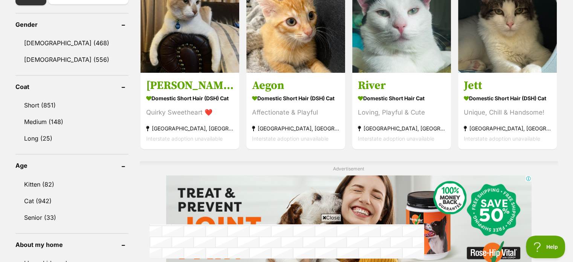
click at [326, 215] on span "Close" at bounding box center [331, 218] width 20 height 8
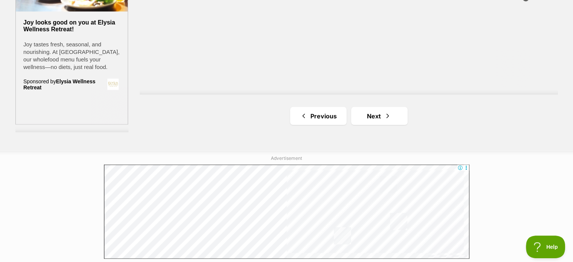
scroll to position [1432, 0]
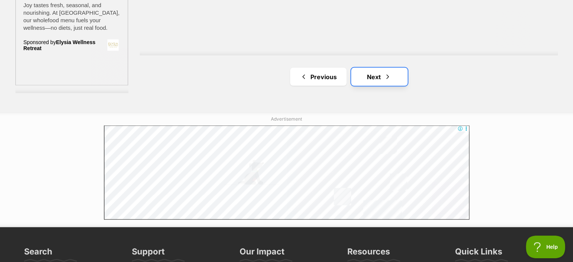
click at [380, 79] on link "Next" at bounding box center [379, 76] width 57 height 18
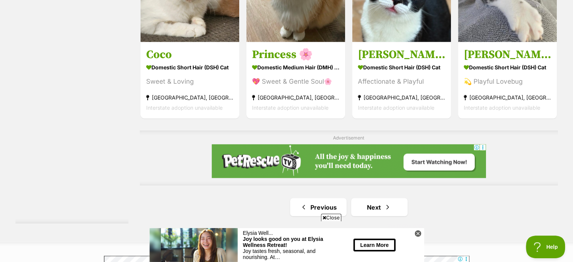
scroll to position [1282, 0]
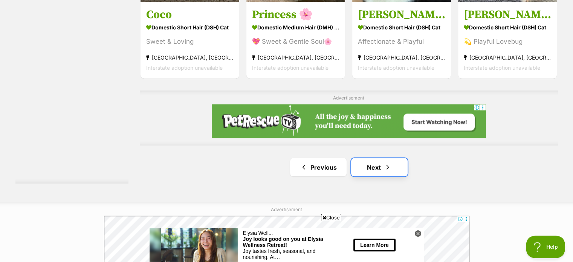
click at [379, 175] on link "Next" at bounding box center [379, 167] width 57 height 18
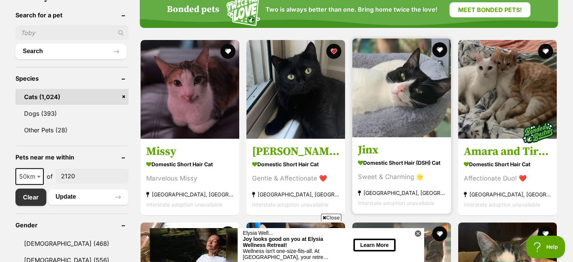
scroll to position [264, 0]
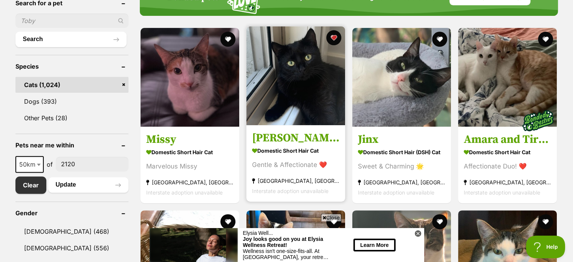
click at [300, 100] on img at bounding box center [296, 75] width 99 height 99
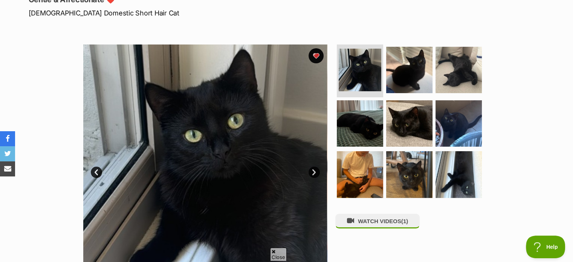
scroll to position [113, 0]
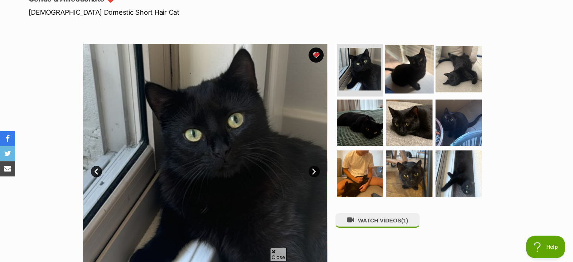
click at [419, 78] on img at bounding box center [409, 69] width 49 height 49
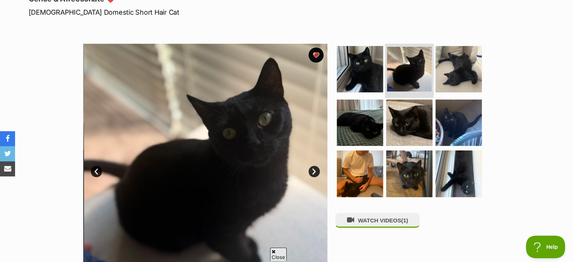
scroll to position [0, 0]
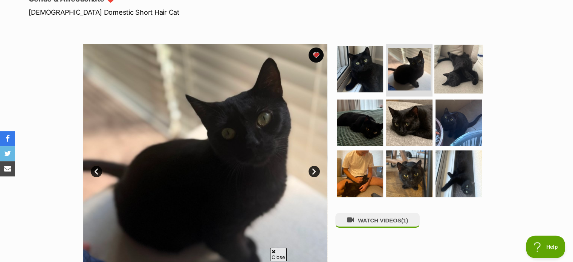
click at [450, 75] on img at bounding box center [459, 69] width 49 height 49
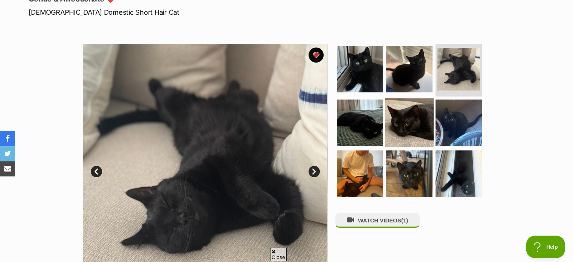
click at [389, 119] on img at bounding box center [409, 122] width 49 height 49
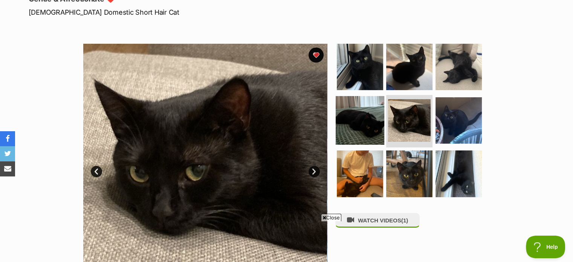
click at [377, 118] on img at bounding box center [360, 120] width 49 height 49
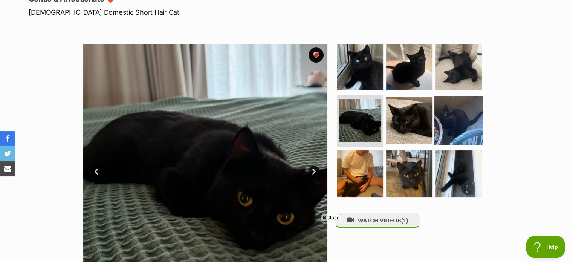
click at [446, 121] on img at bounding box center [459, 120] width 49 height 49
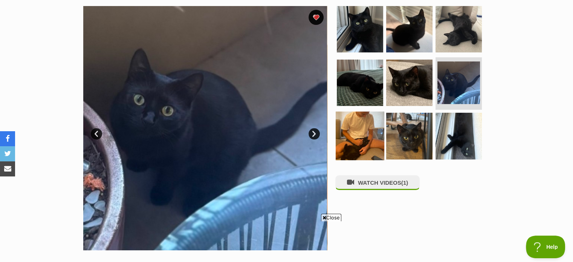
click at [354, 138] on img at bounding box center [360, 136] width 49 height 49
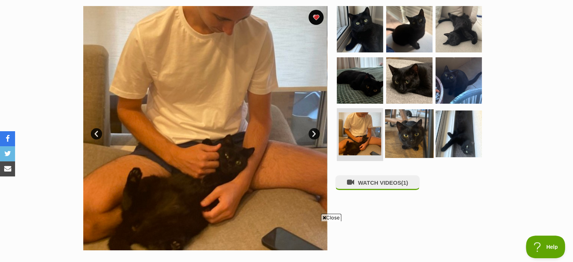
click at [403, 134] on img at bounding box center [409, 133] width 49 height 49
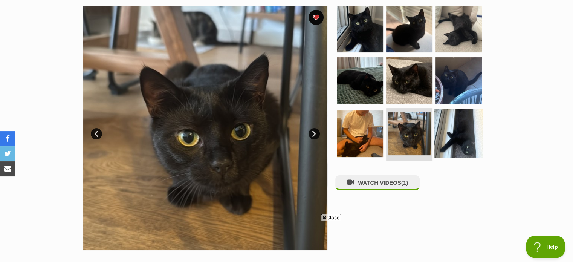
click at [435, 135] on img at bounding box center [459, 133] width 49 height 49
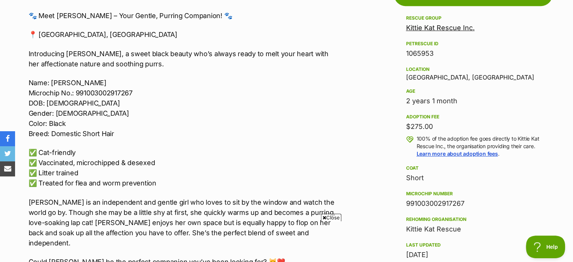
scroll to position [490, 0]
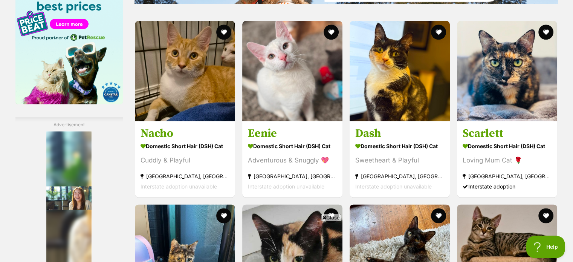
scroll to position [1018, 0]
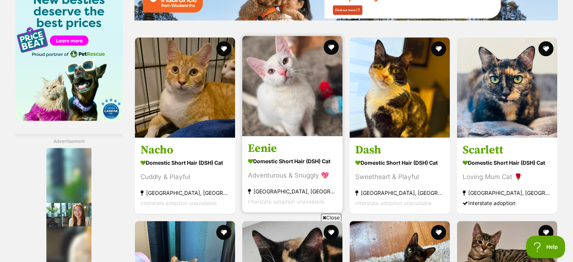
click at [268, 114] on img at bounding box center [292, 86] width 100 height 100
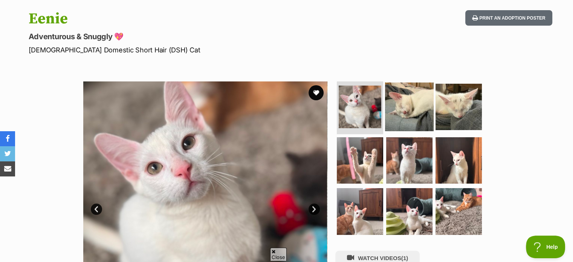
click at [388, 118] on img at bounding box center [409, 107] width 49 height 49
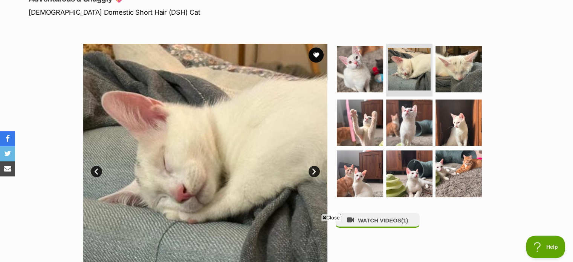
click at [329, 217] on span "Close" at bounding box center [331, 218] width 20 height 8
click at [453, 72] on img at bounding box center [459, 69] width 49 height 49
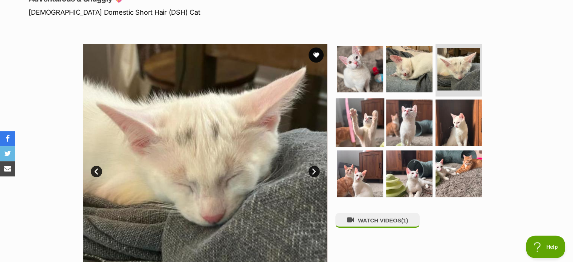
click at [375, 117] on img at bounding box center [360, 122] width 49 height 49
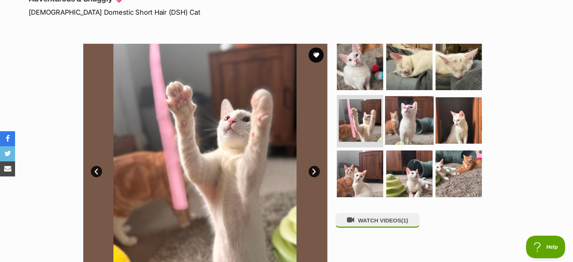
click at [416, 121] on img at bounding box center [409, 120] width 49 height 49
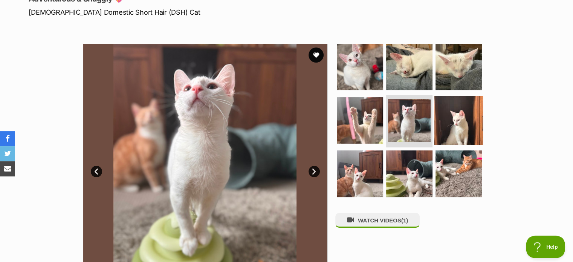
click at [455, 123] on img at bounding box center [459, 120] width 49 height 49
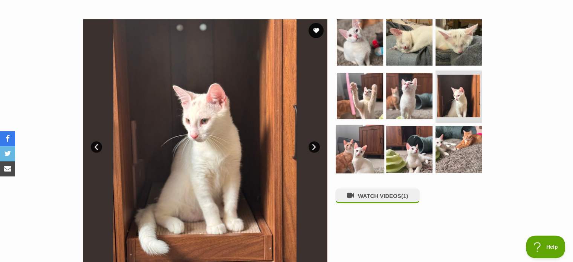
scroll to position [151, 0]
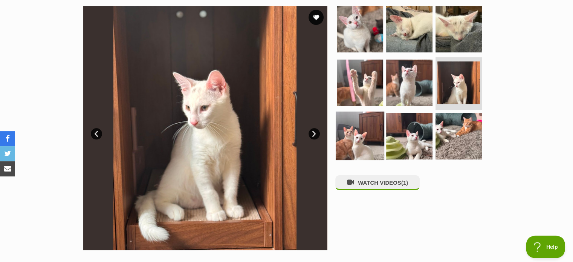
click at [360, 133] on img at bounding box center [360, 136] width 49 height 49
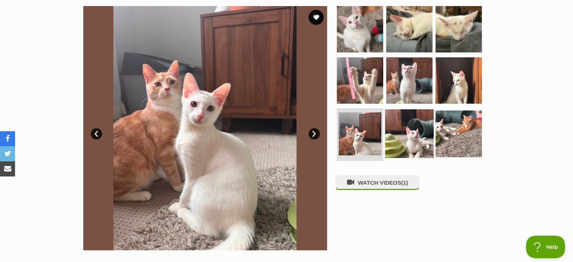
click at [404, 133] on img at bounding box center [409, 133] width 49 height 49
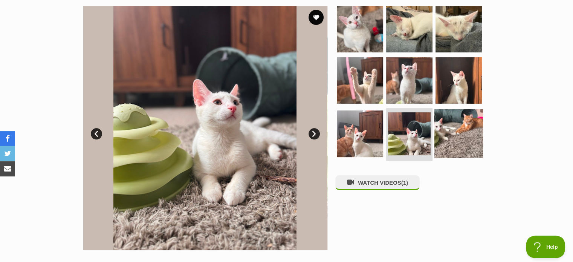
click at [456, 135] on img at bounding box center [459, 133] width 49 height 49
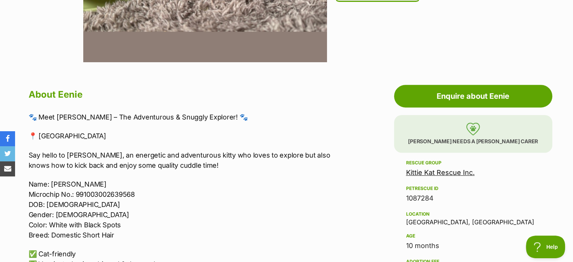
scroll to position [339, 0]
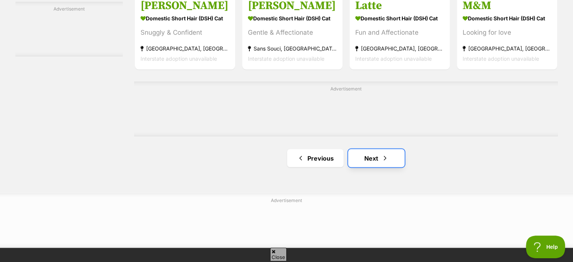
click at [391, 156] on link "Next" at bounding box center [376, 158] width 57 height 18
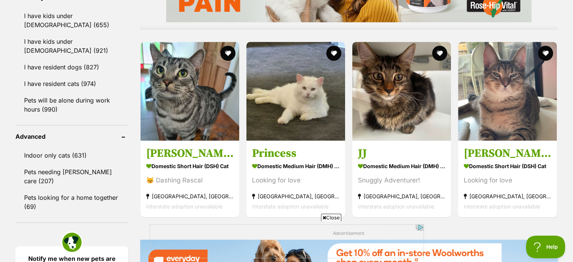
scroll to position [716, 0]
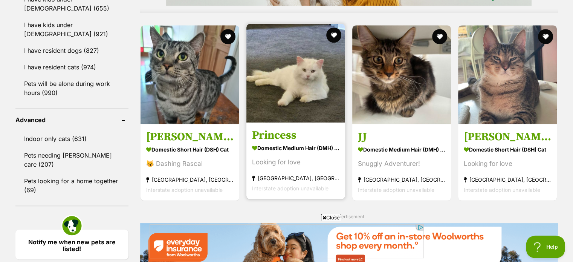
click at [332, 83] on img at bounding box center [296, 73] width 99 height 99
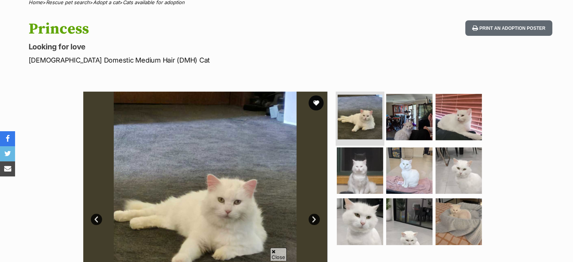
scroll to position [75, 0]
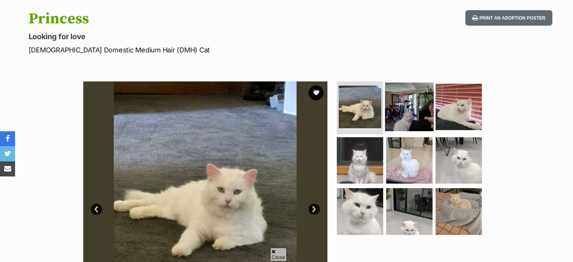
click at [409, 120] on img at bounding box center [409, 107] width 49 height 49
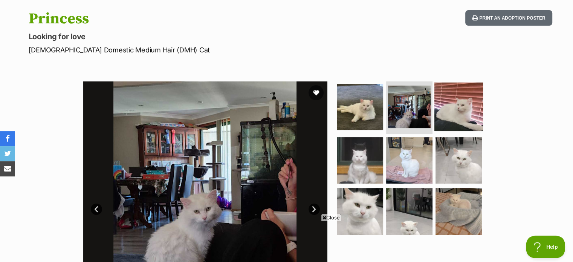
scroll to position [0, 0]
click at [447, 115] on img at bounding box center [459, 107] width 49 height 49
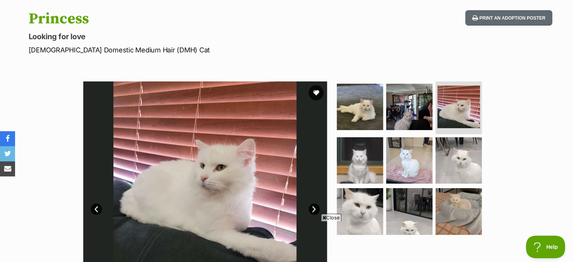
click at [327, 216] on span "Close" at bounding box center [331, 218] width 20 height 8
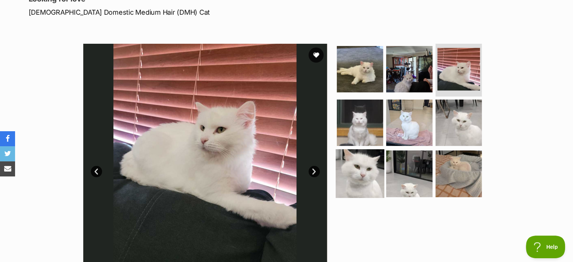
click at [364, 165] on img at bounding box center [360, 173] width 49 height 49
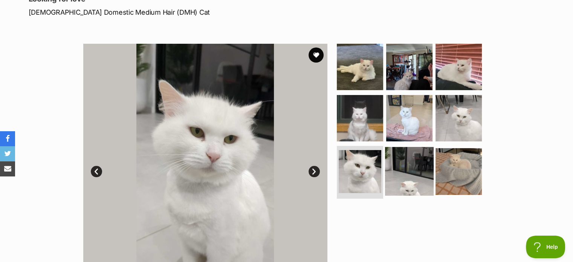
click at [404, 164] on img at bounding box center [409, 171] width 49 height 49
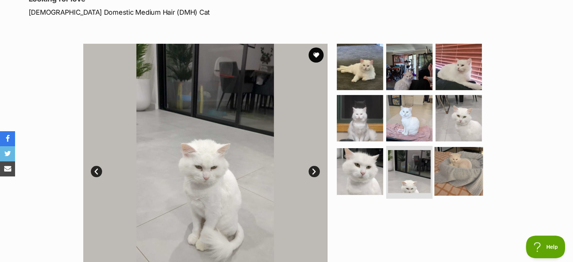
click at [454, 170] on img at bounding box center [459, 171] width 49 height 49
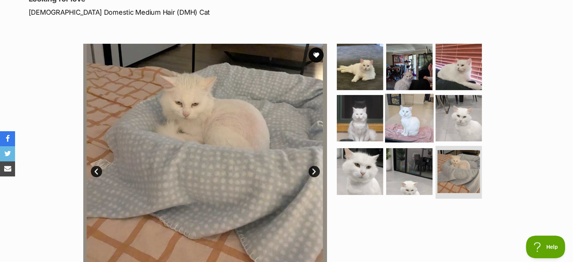
click at [391, 134] on img at bounding box center [409, 117] width 49 height 49
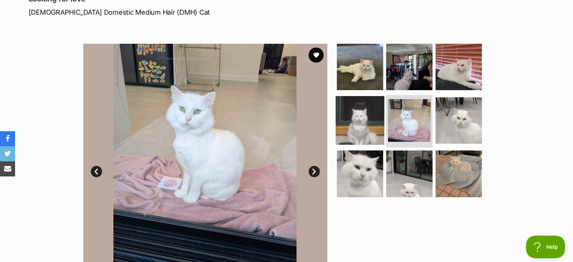
click at [363, 129] on img at bounding box center [360, 120] width 49 height 49
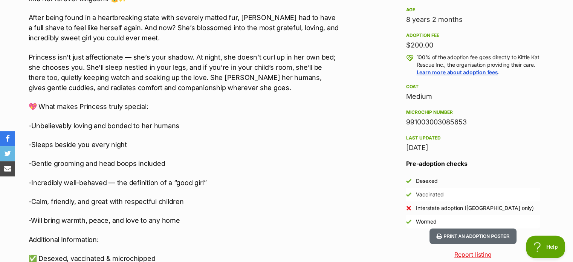
scroll to position [565, 0]
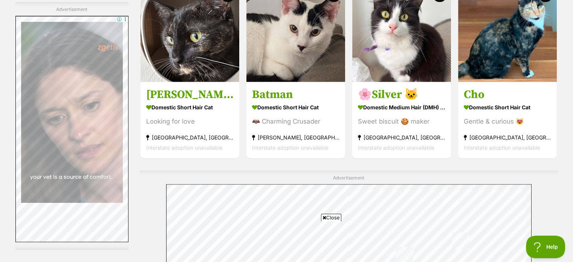
drag, startPoint x: 157, startPoint y: 28, endPoint x: 323, endPoint y: 215, distance: 251.0
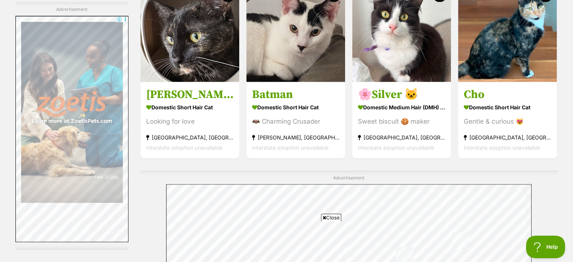
click at [323, 215] on icon at bounding box center [325, 217] width 4 height 5
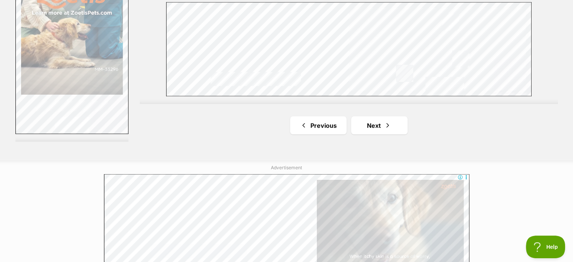
scroll to position [1428, 0]
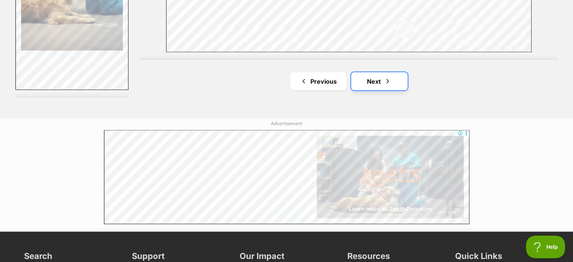
click at [380, 86] on link "Next" at bounding box center [379, 81] width 57 height 18
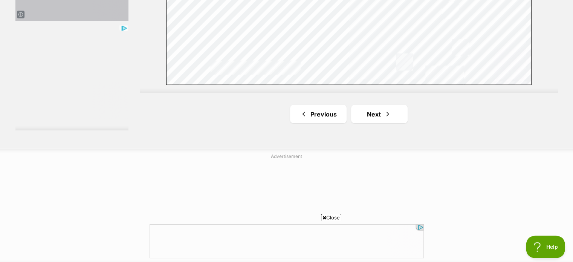
scroll to position [1432, 0]
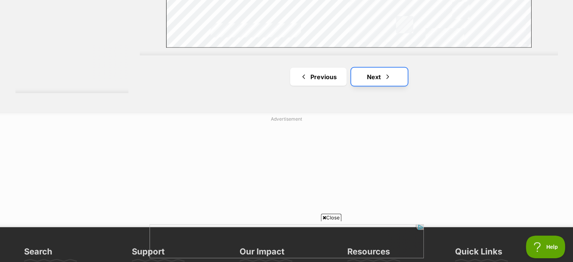
click at [392, 79] on link "Next" at bounding box center [379, 76] width 57 height 18
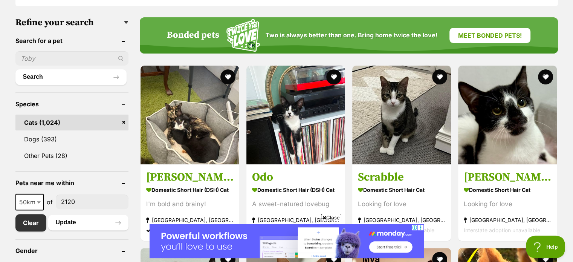
click at [331, 216] on span "Close" at bounding box center [331, 218] width 20 height 8
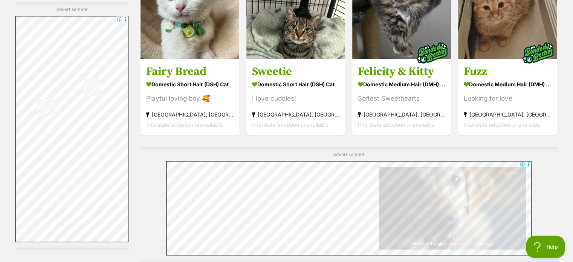
scroll to position [1357, 0]
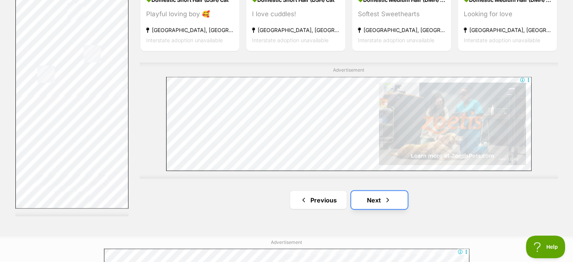
click at [389, 208] on link "Next" at bounding box center [379, 200] width 57 height 18
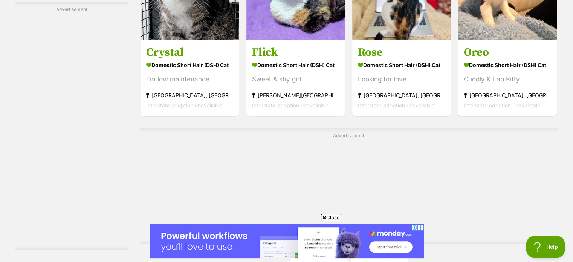
scroll to position [1432, 0]
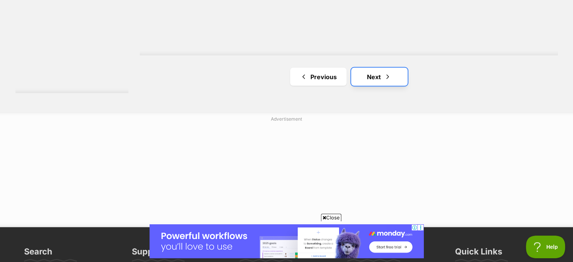
click at [384, 81] on span "Next page" at bounding box center [388, 76] width 8 height 9
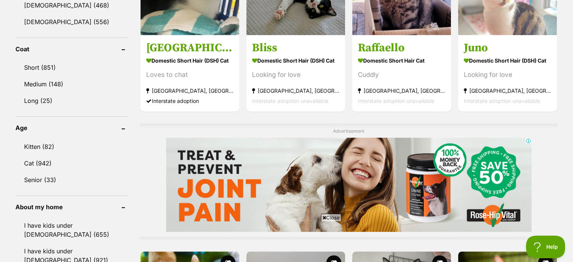
scroll to position [678, 0]
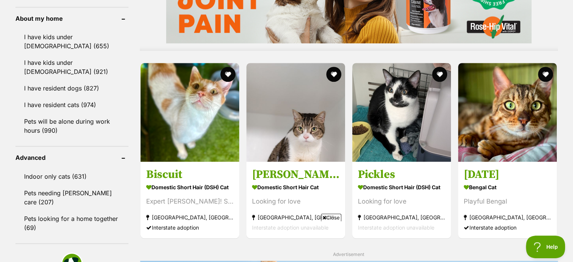
click at [332, 221] on span "Close" at bounding box center [331, 218] width 20 height 8
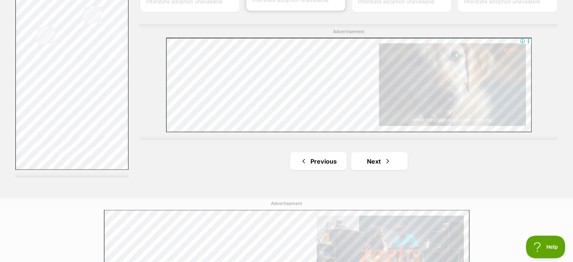
scroll to position [1432, 0]
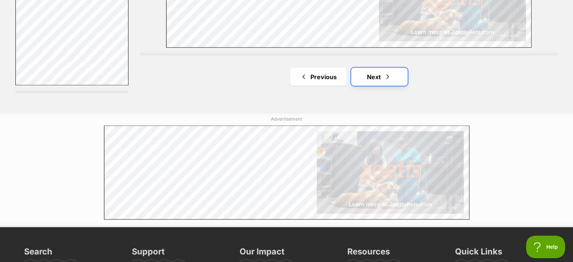
click at [371, 74] on link "Next" at bounding box center [379, 76] width 57 height 18
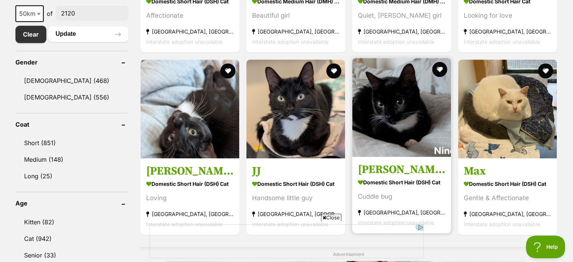
click at [409, 119] on img at bounding box center [401, 107] width 99 height 99
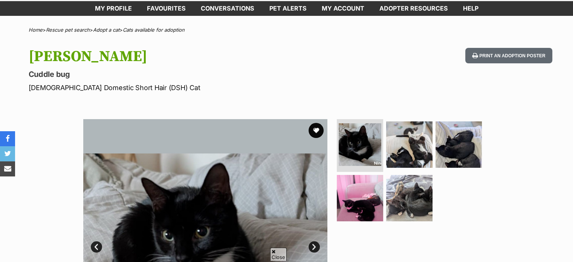
scroll to position [75, 0]
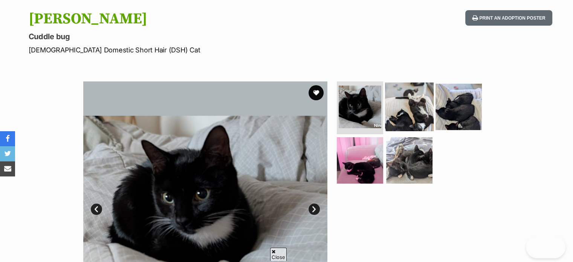
click at [408, 108] on img at bounding box center [409, 107] width 49 height 49
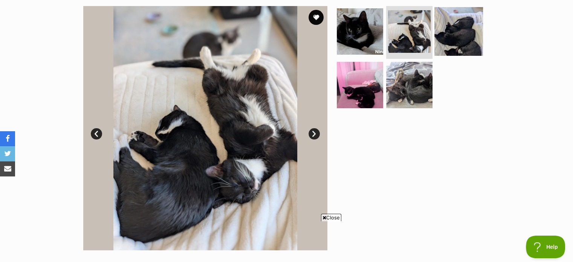
scroll to position [0, 0]
click at [450, 44] on img at bounding box center [459, 31] width 49 height 49
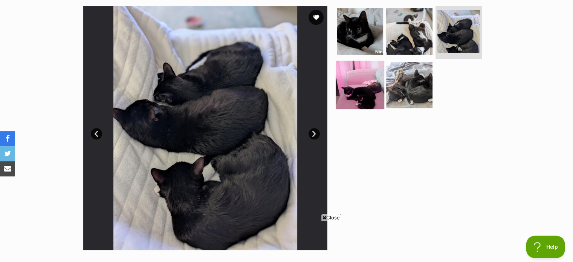
click at [368, 77] on img at bounding box center [360, 84] width 49 height 49
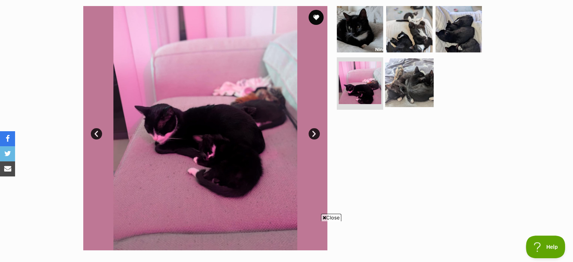
click at [419, 82] on img at bounding box center [409, 82] width 49 height 49
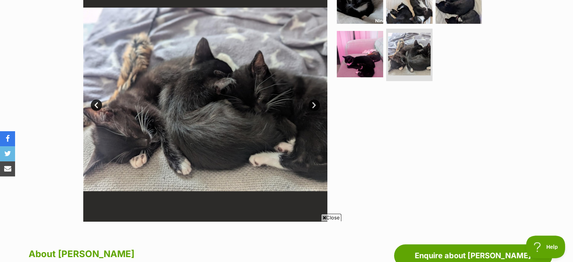
scroll to position [75, 0]
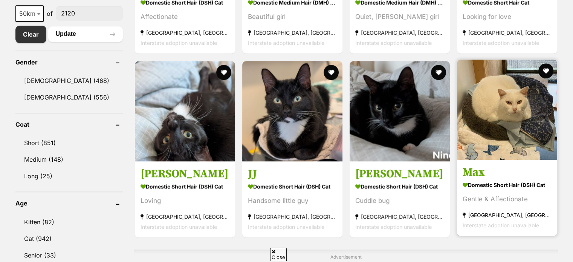
click at [500, 133] on img at bounding box center [507, 110] width 100 height 100
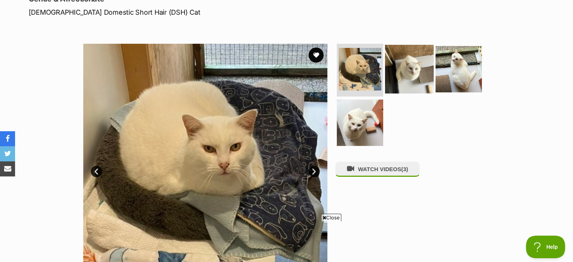
click at [411, 64] on img at bounding box center [409, 69] width 49 height 49
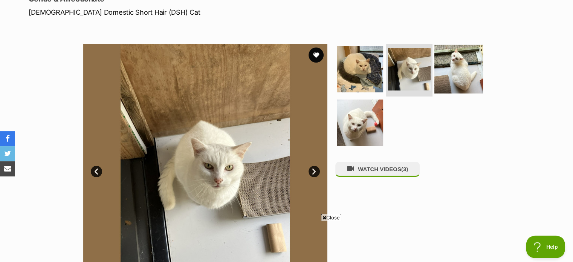
click at [468, 80] on img at bounding box center [459, 69] width 49 height 49
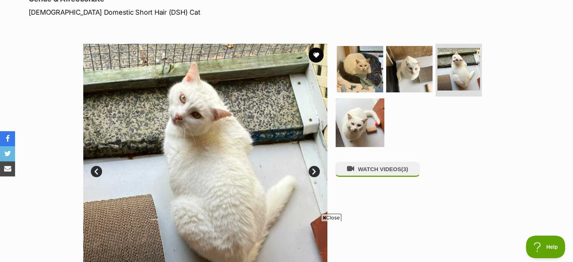
click at [369, 123] on img at bounding box center [360, 122] width 49 height 49
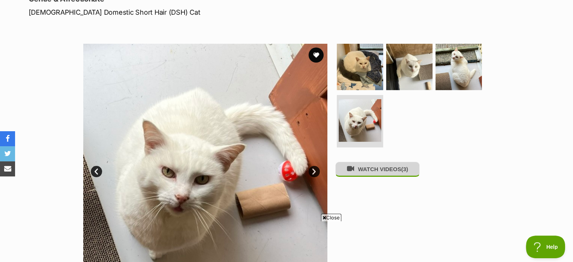
click at [383, 175] on button "WATCH VIDEOS (3)" at bounding box center [377, 169] width 84 height 15
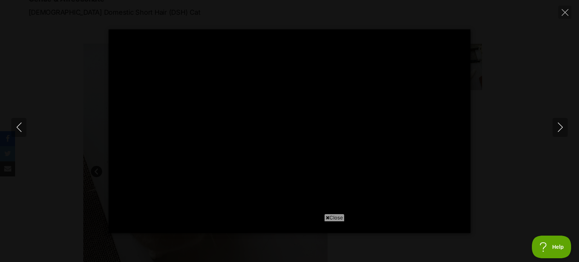
click at [331, 217] on span "Close" at bounding box center [334, 218] width 20 height 8
type input "100"
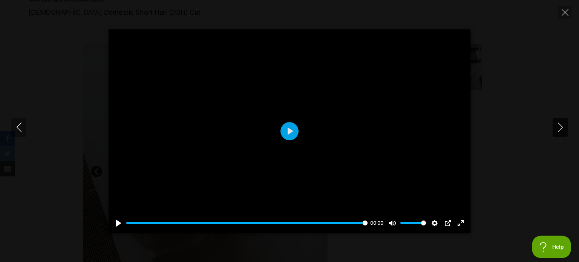
click at [560, 132] on button "Next" at bounding box center [560, 127] width 15 height 19
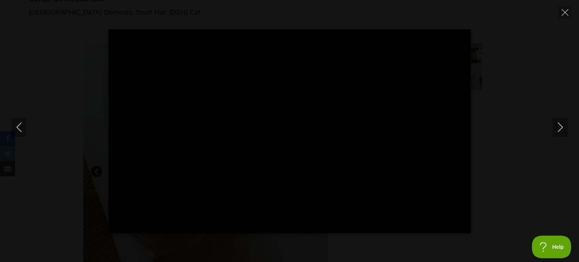
type input "100"
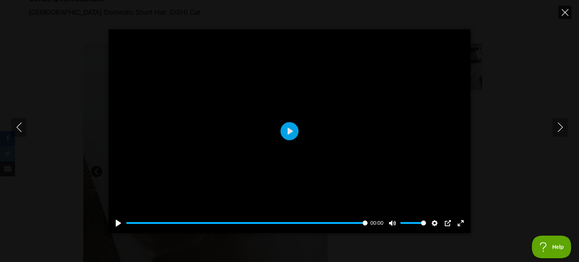
click at [562, 14] on icon "Close" at bounding box center [565, 12] width 7 height 7
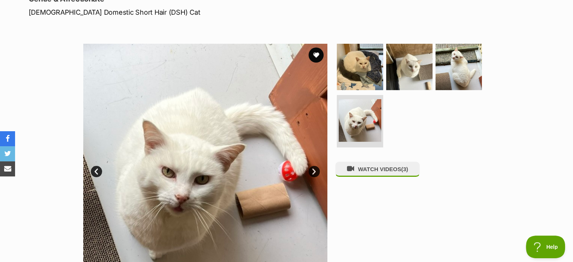
scroll to position [75, 0]
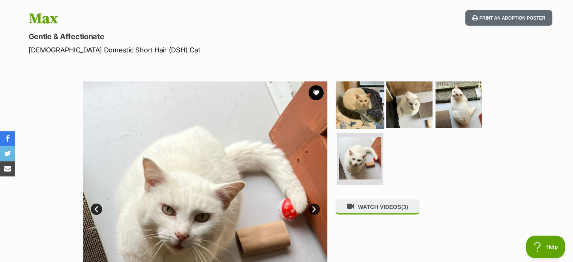
click at [369, 109] on img at bounding box center [360, 104] width 49 height 49
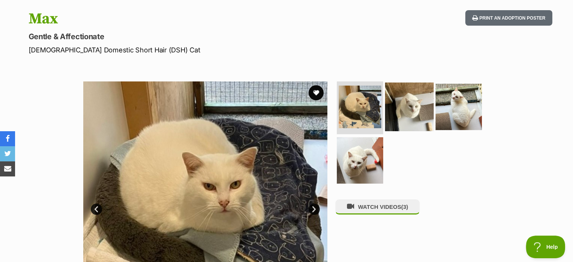
click at [420, 110] on img at bounding box center [409, 107] width 49 height 49
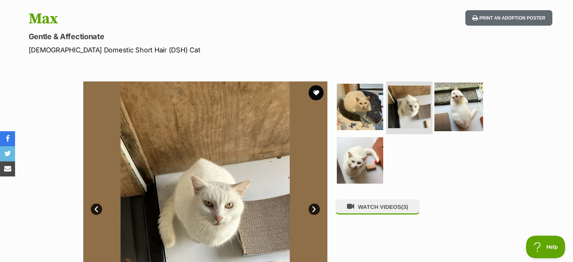
click at [465, 112] on img at bounding box center [459, 107] width 49 height 49
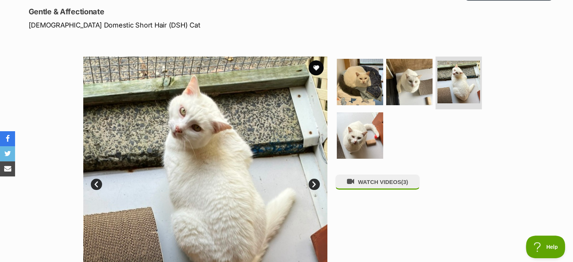
scroll to position [113, 0]
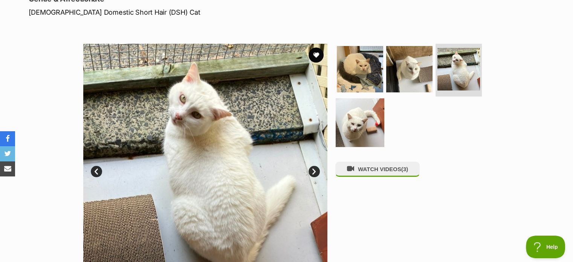
click at [368, 126] on img at bounding box center [360, 122] width 49 height 49
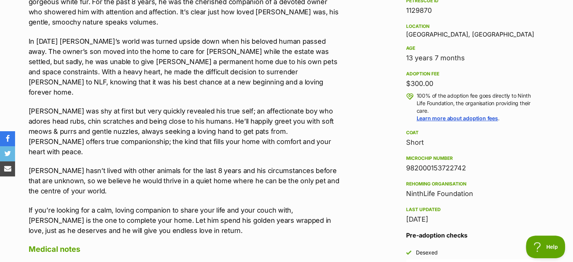
scroll to position [490, 0]
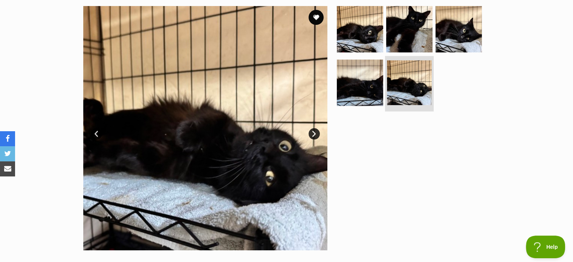
click at [412, 83] on img at bounding box center [409, 82] width 45 height 45
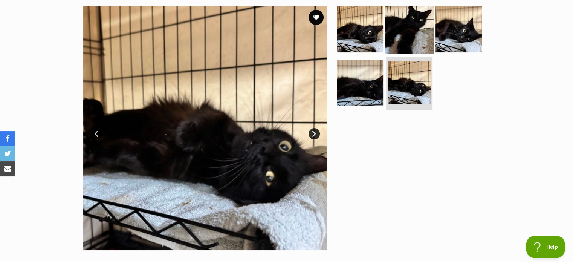
click at [415, 46] on img at bounding box center [409, 29] width 49 height 49
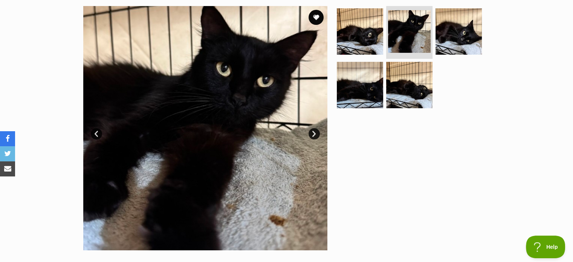
scroll to position [113, 0]
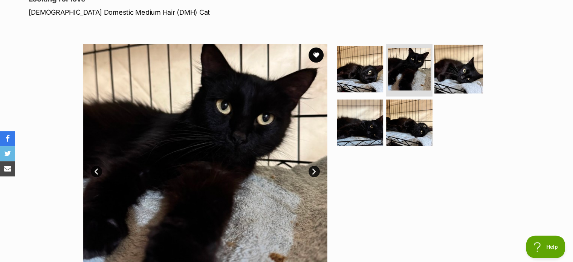
click at [468, 77] on img at bounding box center [459, 69] width 49 height 49
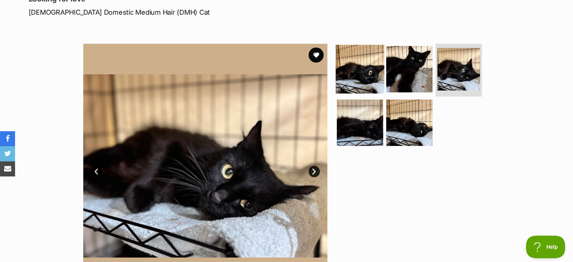
click at [370, 61] on img at bounding box center [360, 69] width 49 height 49
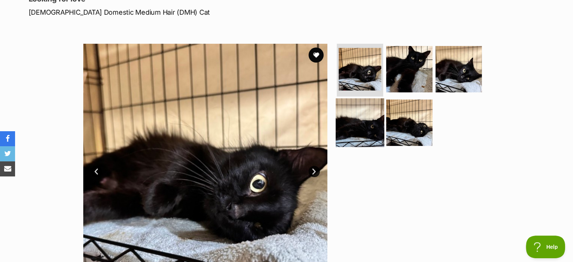
click at [377, 125] on img at bounding box center [360, 122] width 49 height 49
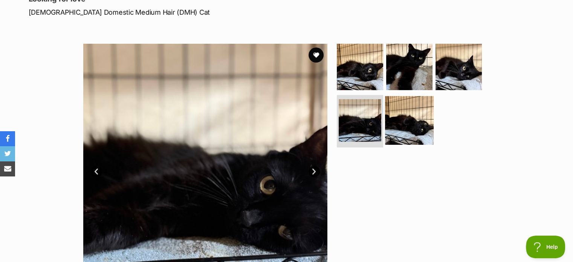
click at [425, 133] on img at bounding box center [409, 120] width 49 height 49
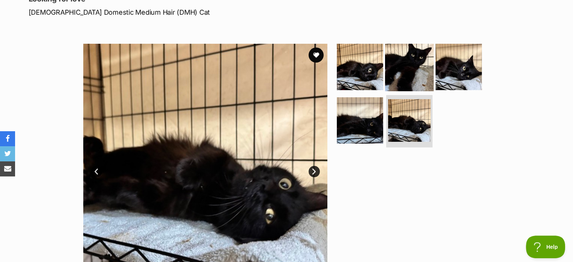
click at [421, 72] on img at bounding box center [409, 67] width 49 height 49
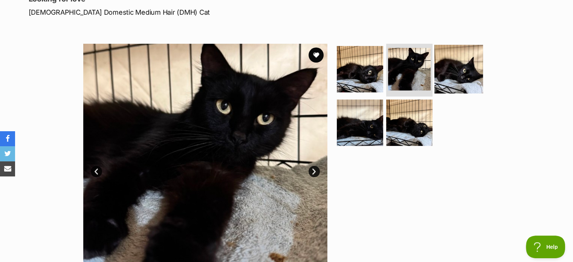
click at [445, 69] on img at bounding box center [459, 69] width 49 height 49
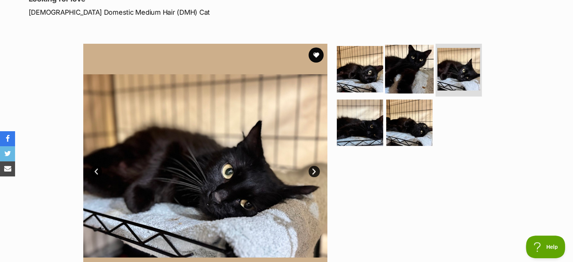
click at [410, 54] on img at bounding box center [409, 69] width 49 height 49
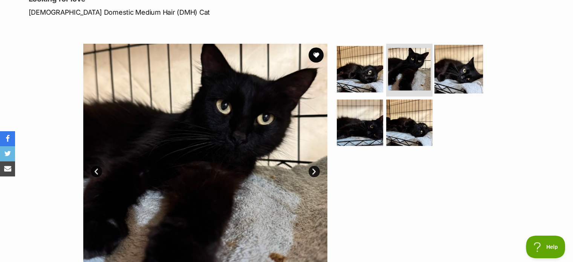
click at [454, 72] on img at bounding box center [459, 69] width 49 height 49
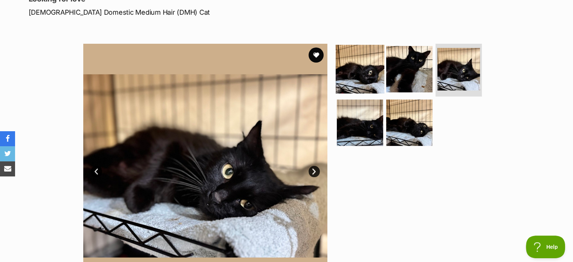
click at [368, 58] on img at bounding box center [360, 69] width 49 height 49
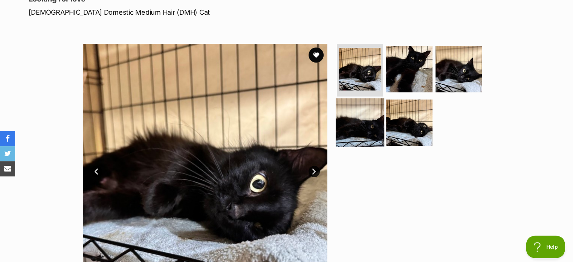
click at [364, 113] on img at bounding box center [360, 122] width 49 height 49
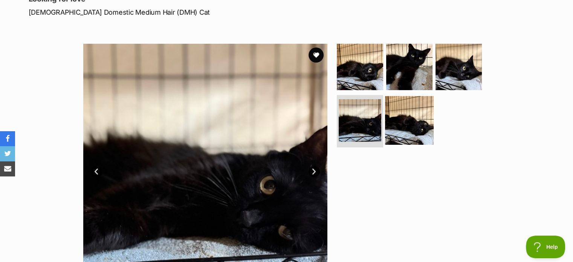
click at [417, 123] on img at bounding box center [409, 120] width 49 height 49
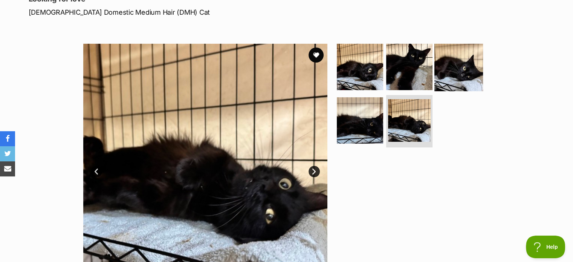
click at [435, 65] on img at bounding box center [459, 67] width 49 height 49
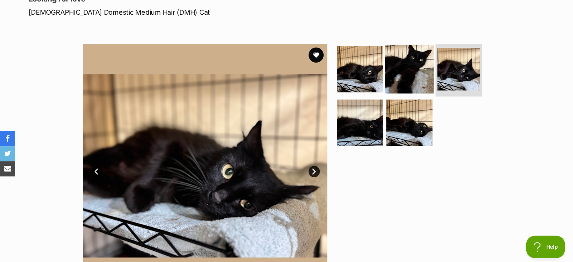
click at [421, 64] on img at bounding box center [409, 69] width 49 height 49
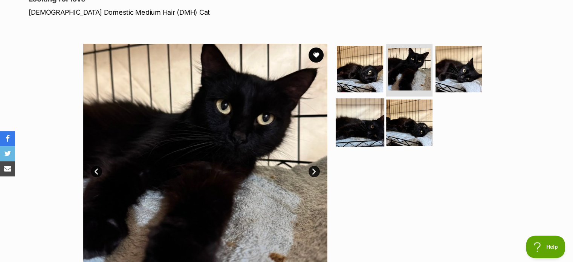
click at [345, 126] on img at bounding box center [360, 122] width 49 height 49
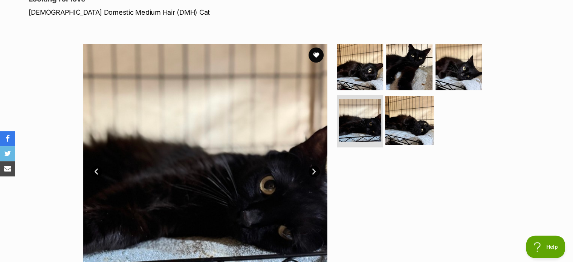
click at [419, 133] on img at bounding box center [409, 120] width 49 height 49
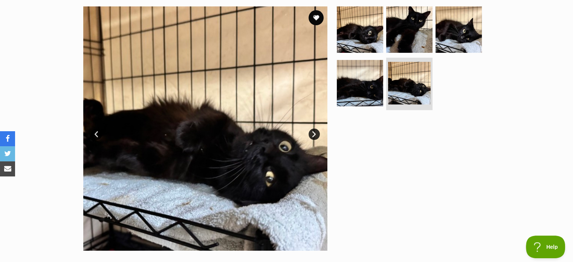
scroll to position [151, 0]
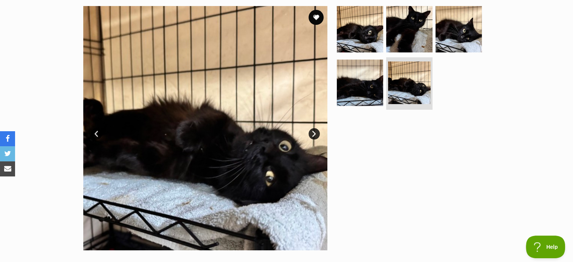
click at [312, 131] on link "Next" at bounding box center [314, 133] width 11 height 11
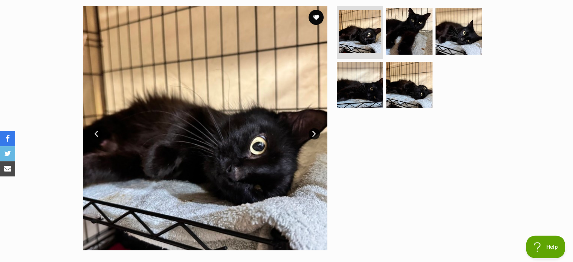
click at [312, 131] on link "Next" at bounding box center [314, 133] width 11 height 11
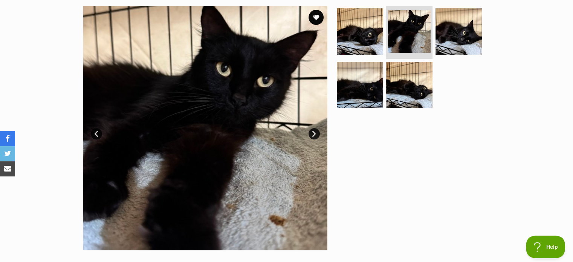
click at [312, 134] on link "Next" at bounding box center [314, 133] width 11 height 11
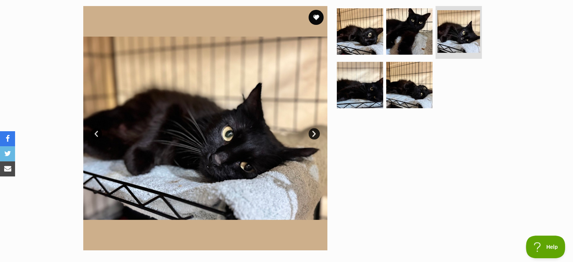
click at [314, 136] on link "Next" at bounding box center [314, 133] width 11 height 11
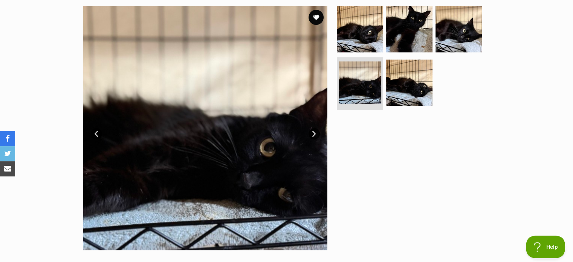
click at [315, 135] on link "Next" at bounding box center [314, 133] width 11 height 11
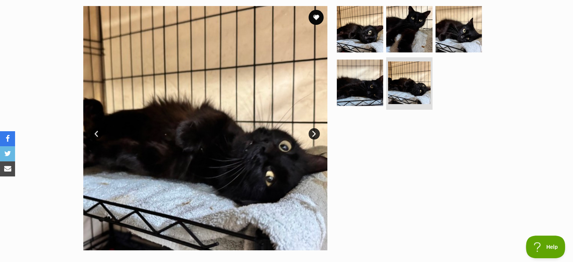
click at [315, 135] on link "Next" at bounding box center [314, 133] width 11 height 11
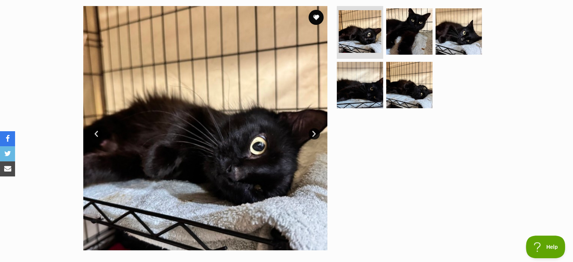
click at [315, 135] on link "Next" at bounding box center [314, 133] width 11 height 11
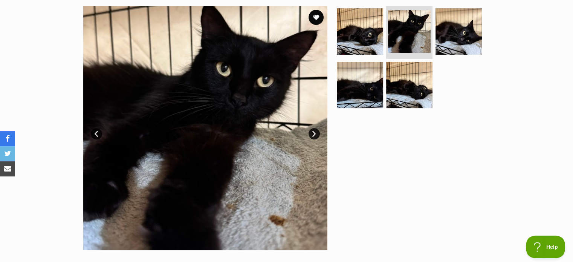
click at [315, 135] on link "Next" at bounding box center [314, 133] width 11 height 11
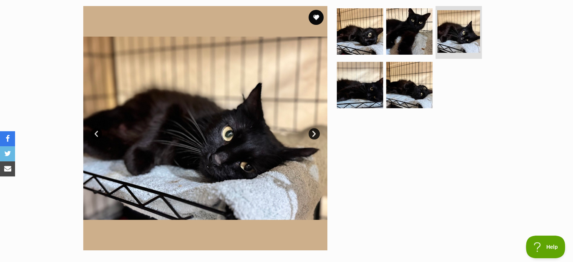
click at [315, 135] on link "Next" at bounding box center [314, 133] width 11 height 11
